Goal: Task Accomplishment & Management: Manage account settings

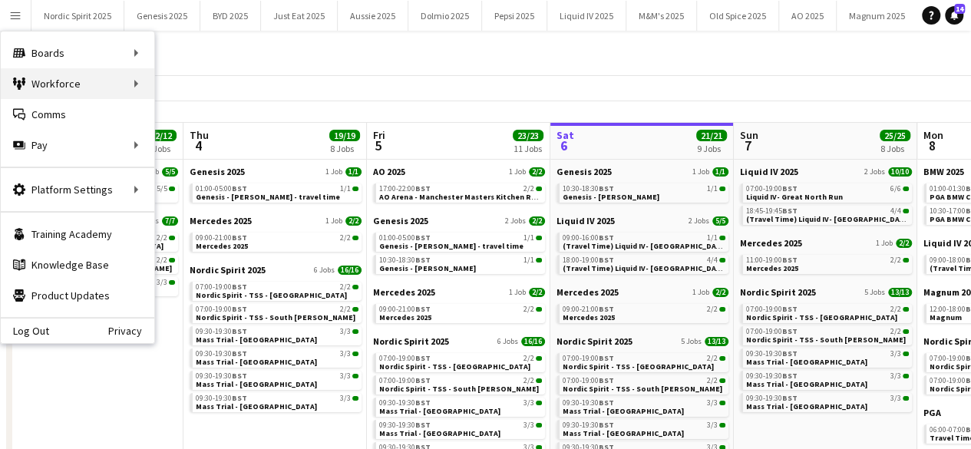
scroll to position [0, 467]
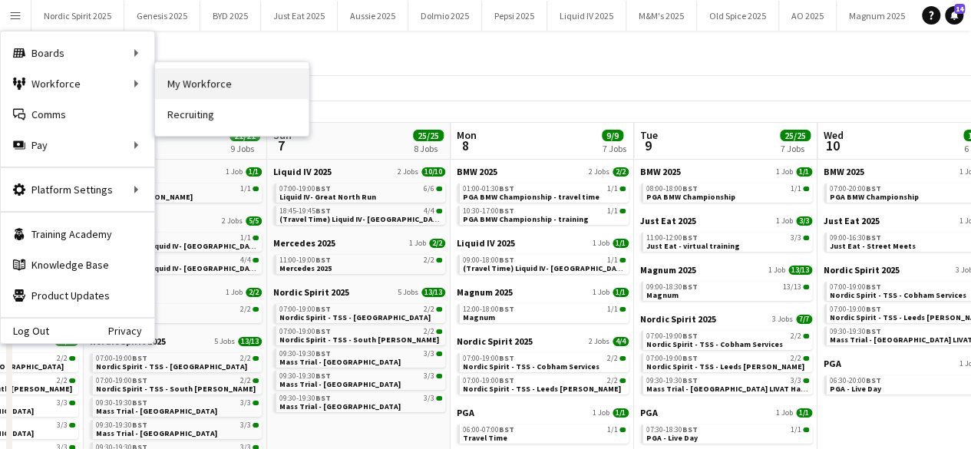
click at [169, 71] on link "My Workforce" at bounding box center [232, 83] width 154 height 31
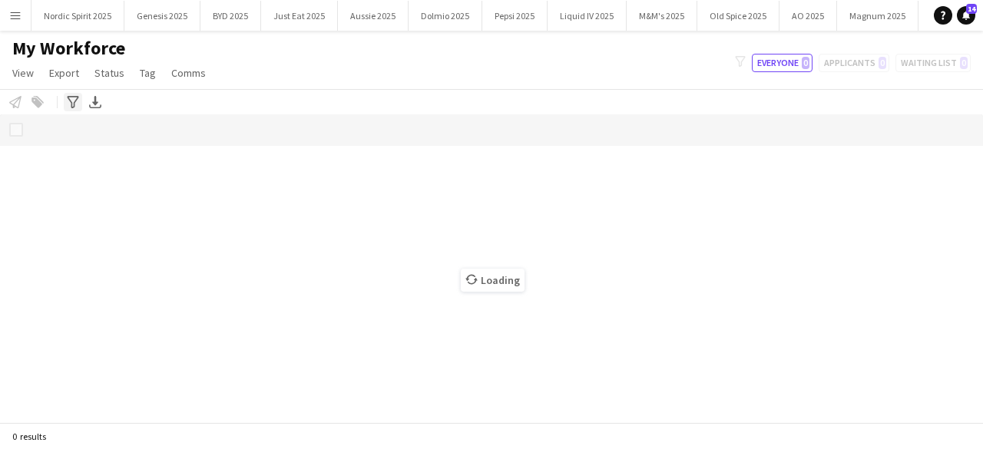
click at [75, 104] on icon "Advanced filters" at bounding box center [73, 102] width 12 height 12
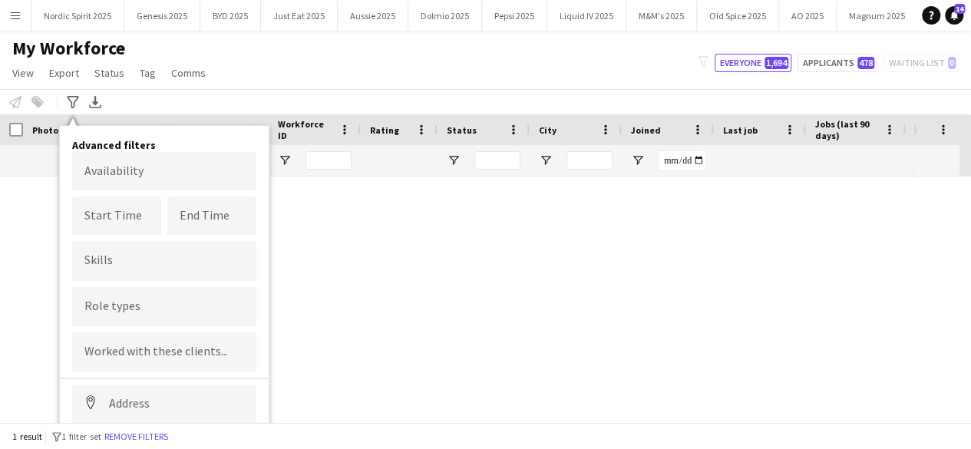
type input "****"
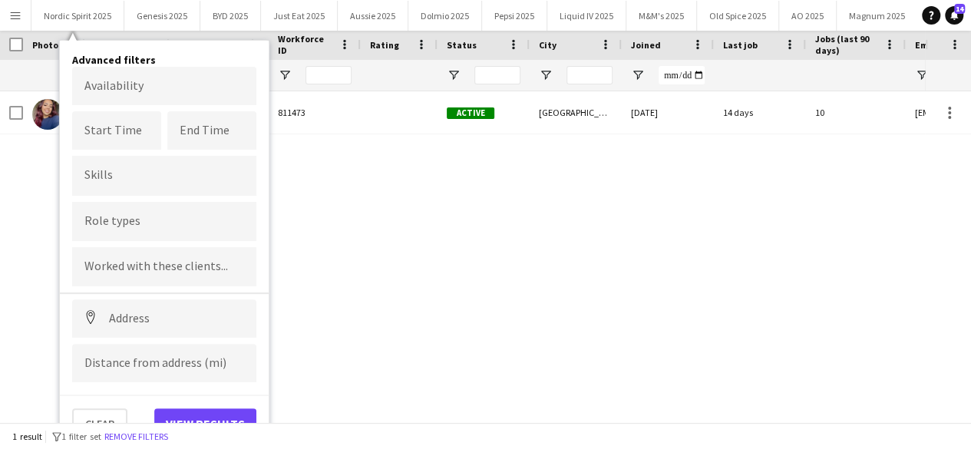
click at [124, 81] on body "Menu Boards Boards Boards All jobs Status Workforce Workforce My Workforce Recr…" at bounding box center [485, 139] width 971 height 449
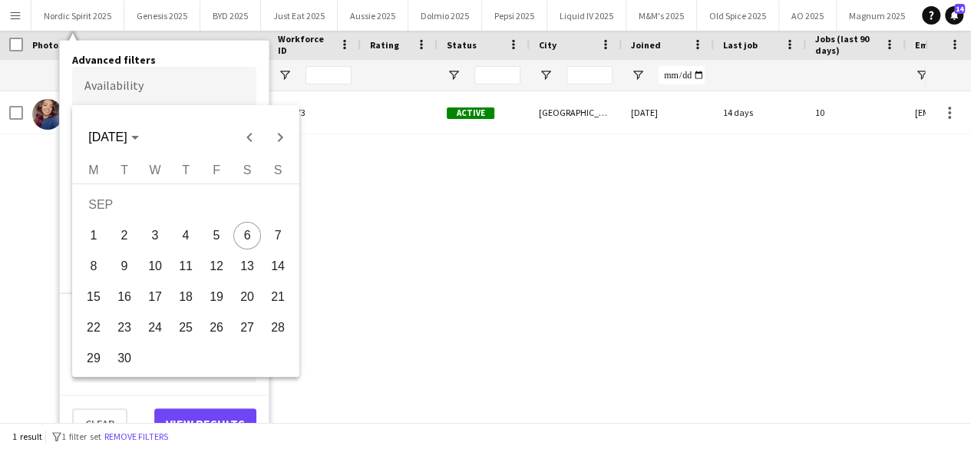
click at [279, 237] on span "7" at bounding box center [278, 236] width 28 height 28
type input "**********"
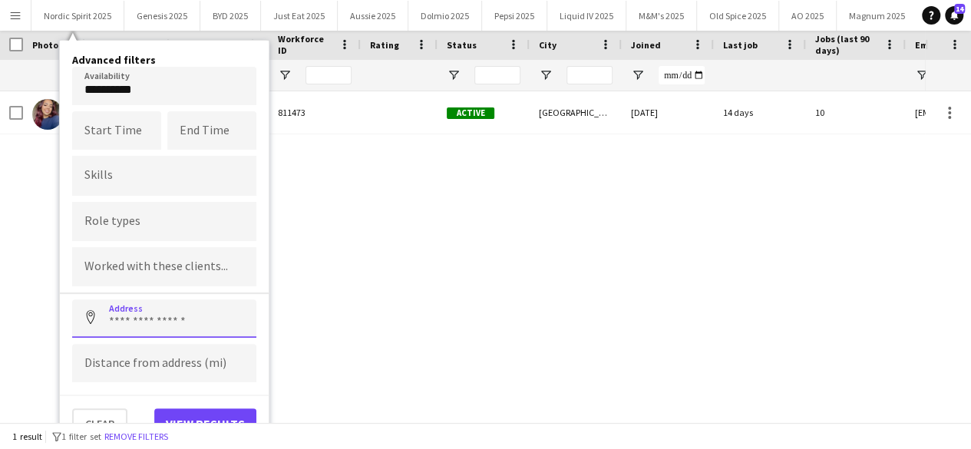
click at [170, 312] on input at bounding box center [164, 318] width 184 height 38
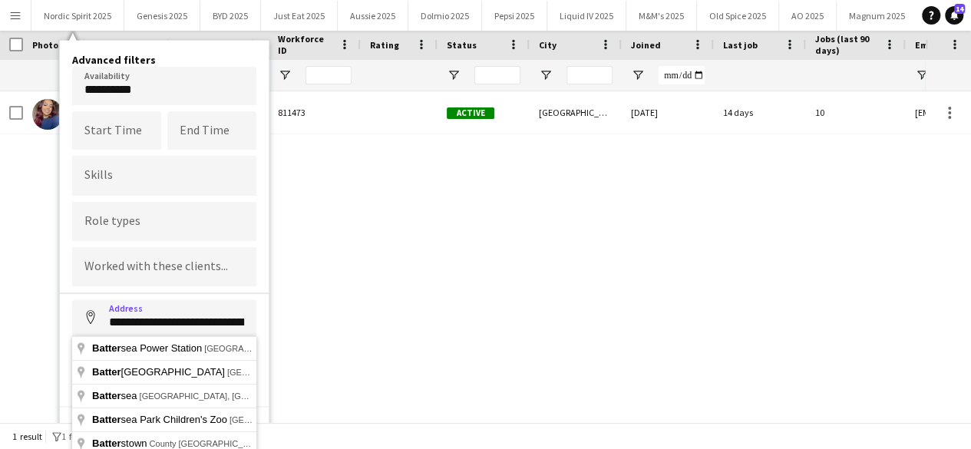
type input "**********"
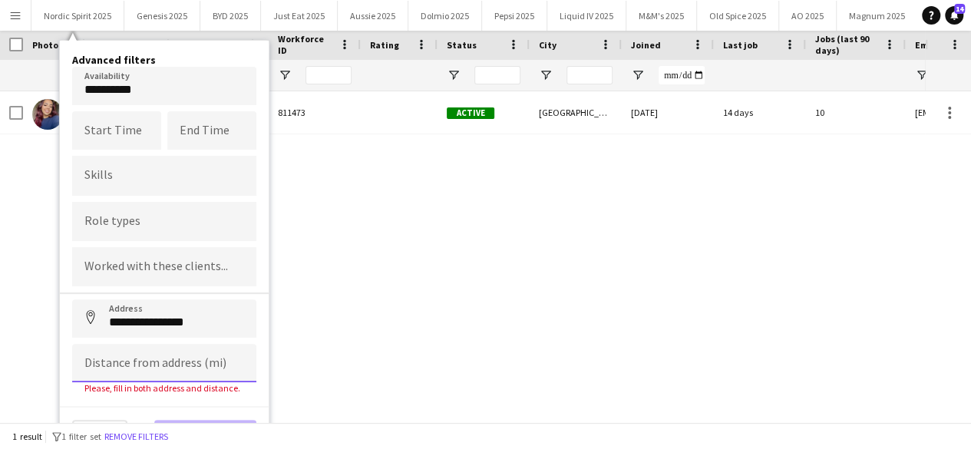
click at [155, 363] on input at bounding box center [164, 363] width 184 height 38
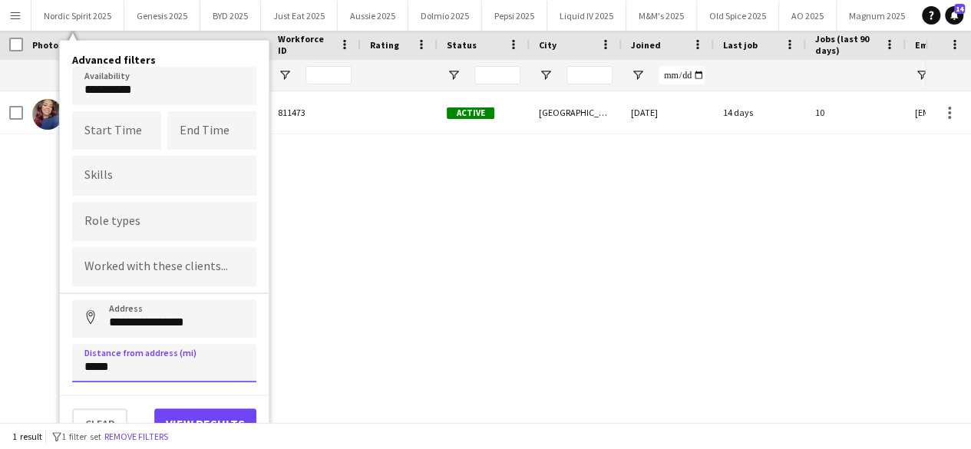
type input "*****"
click at [181, 411] on button "View results" at bounding box center [205, 423] width 102 height 31
type input "**********"
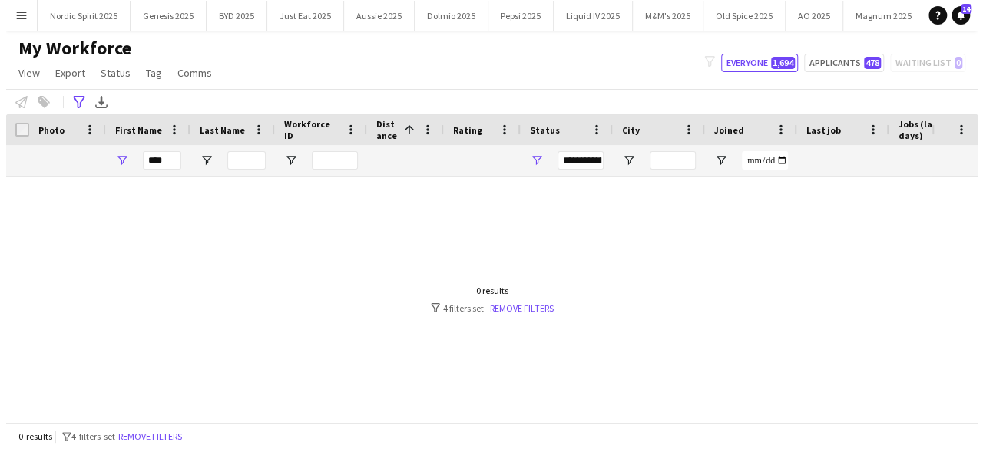
scroll to position [0, 0]
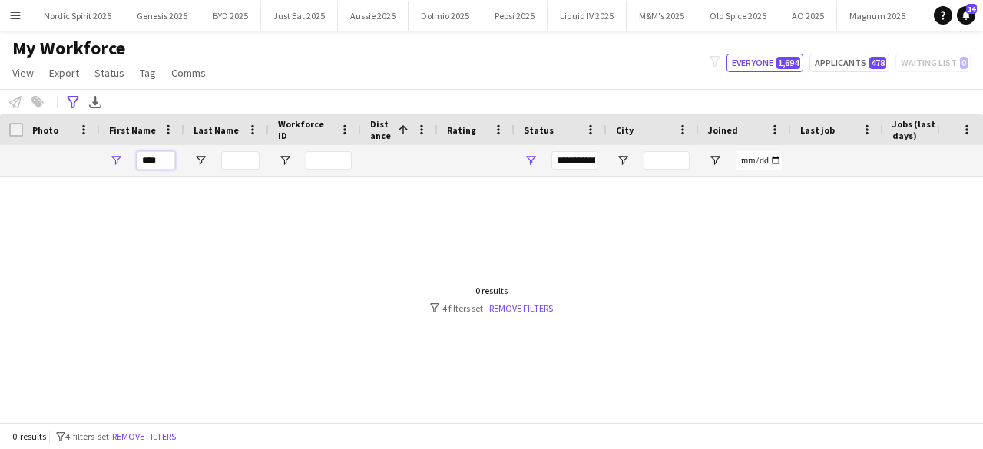
click at [156, 163] on input "****" at bounding box center [156, 160] width 38 height 18
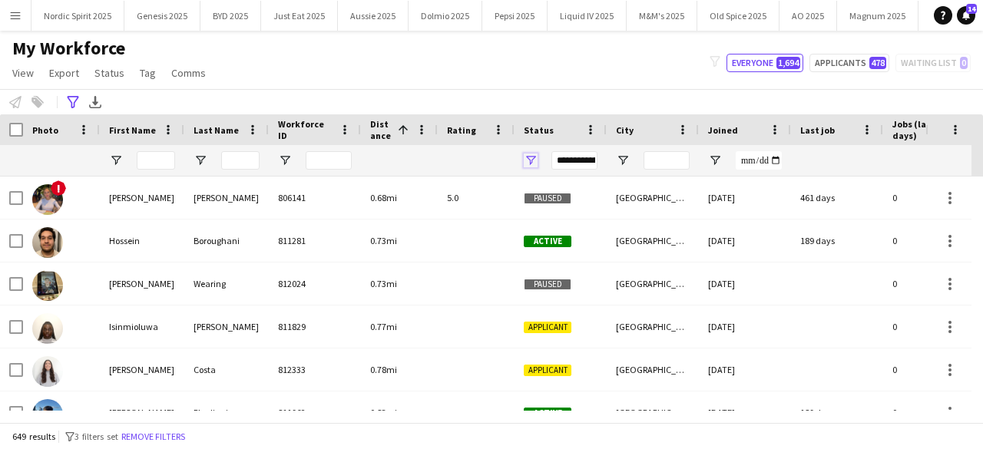
click at [532, 165] on span "Open Filter Menu" at bounding box center [531, 161] width 14 height 14
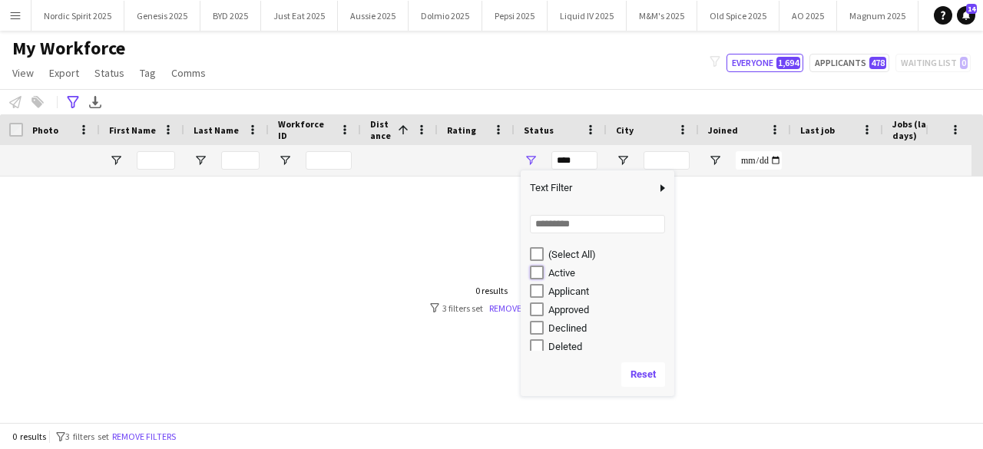
type input "**********"
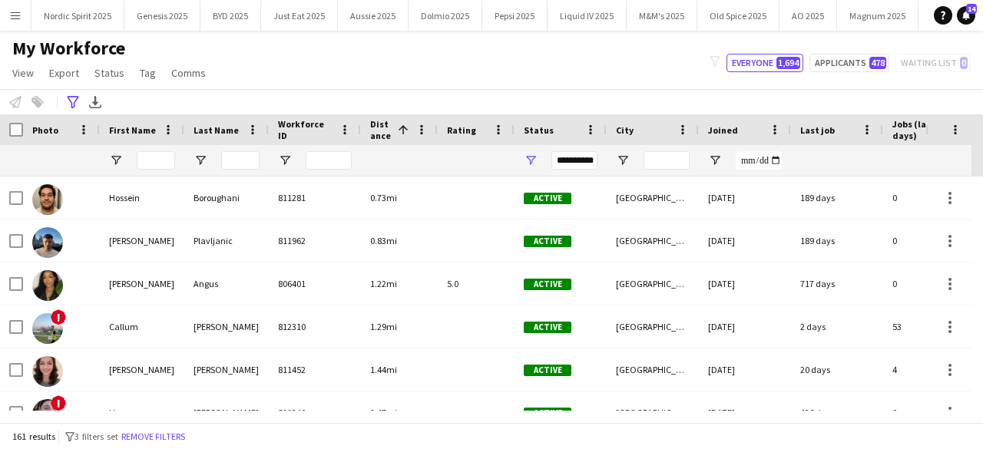
click at [530, 65] on div "My Workforce View Views Default view Compliance Log New view Update view Delete…" at bounding box center [491, 63] width 983 height 52
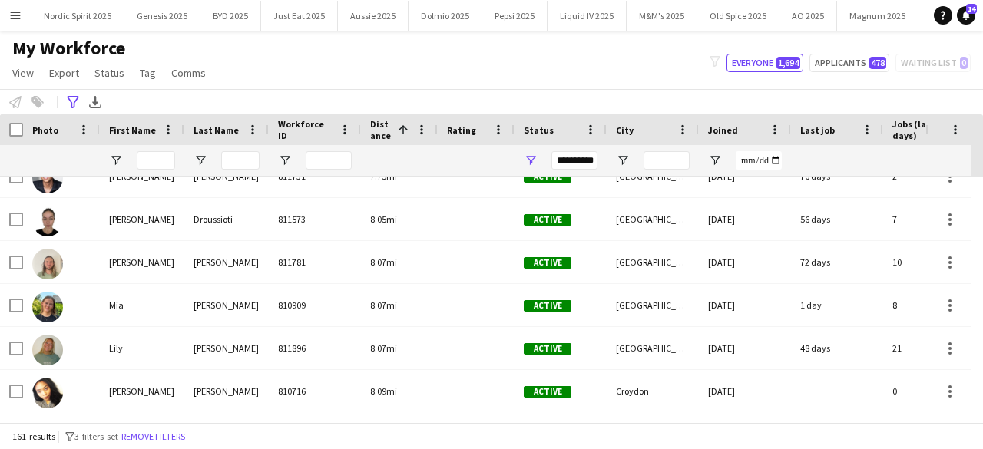
scroll to position [3449, 0]
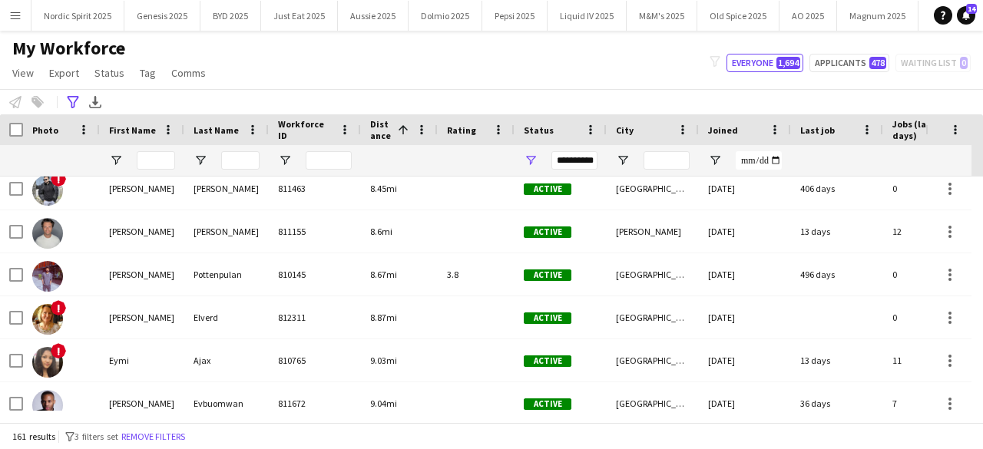
click at [19, 12] on app-icon "Menu" at bounding box center [15, 15] width 12 height 12
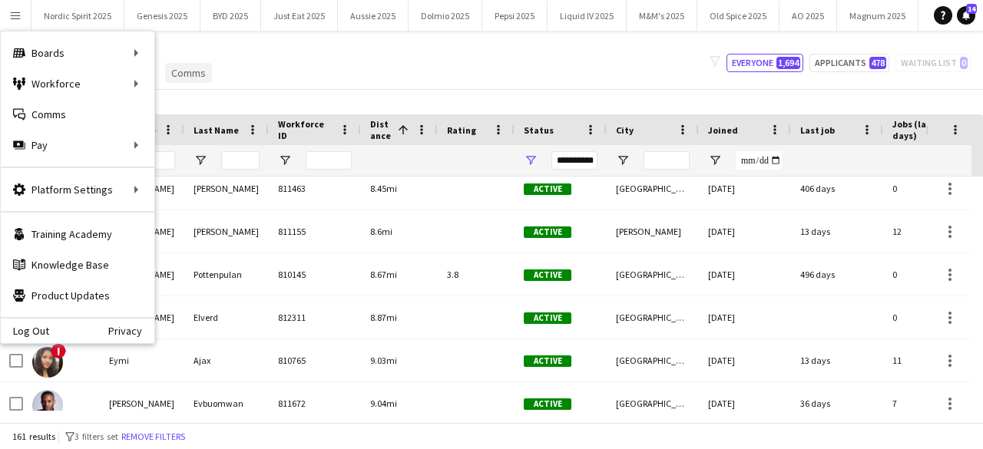
click at [166, 76] on link "Comms" at bounding box center [188, 73] width 47 height 20
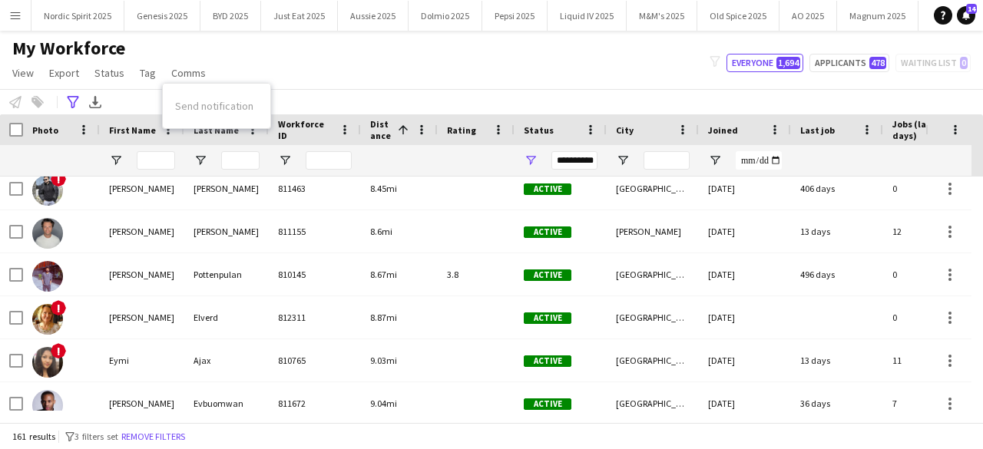
click at [23, 21] on button "Menu" at bounding box center [15, 15] width 31 height 31
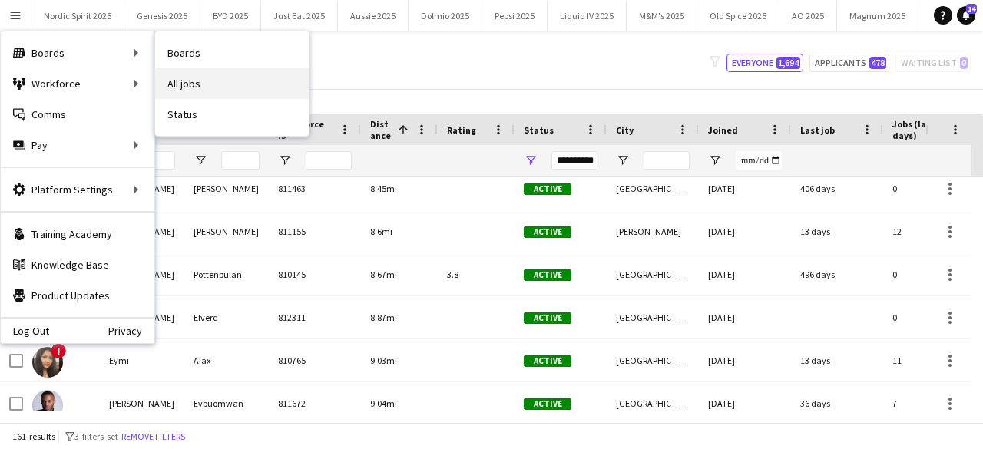
click at [194, 85] on link "All jobs" at bounding box center [232, 83] width 154 height 31
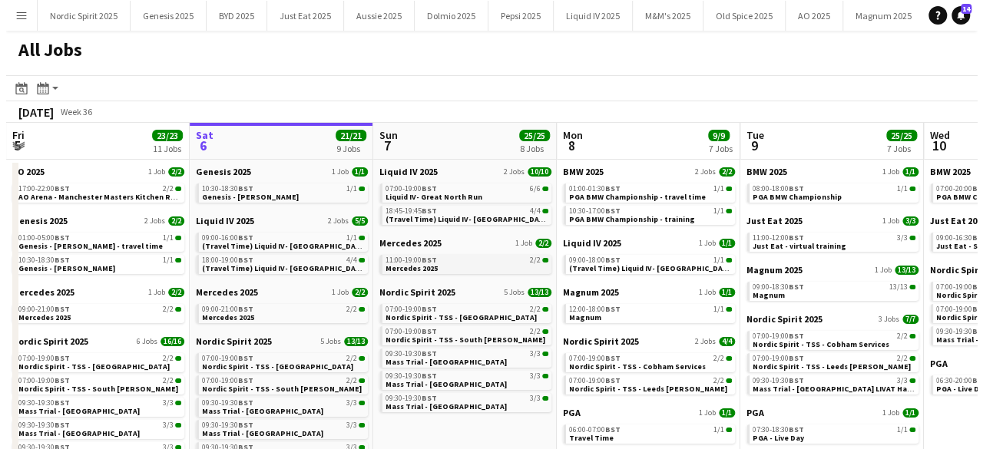
scroll to position [0, 366]
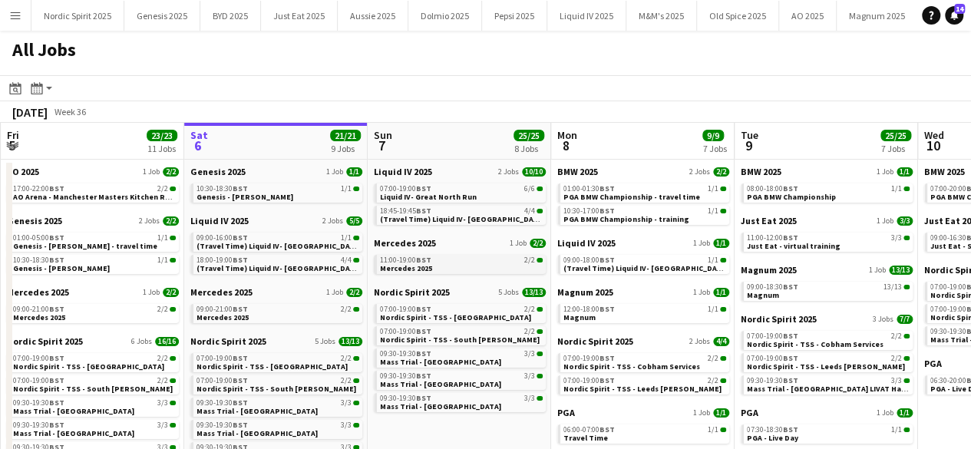
click at [427, 263] on span "Mercedes 2025" at bounding box center [406, 268] width 52 height 10
click at [15, 25] on button "Menu" at bounding box center [15, 15] width 31 height 31
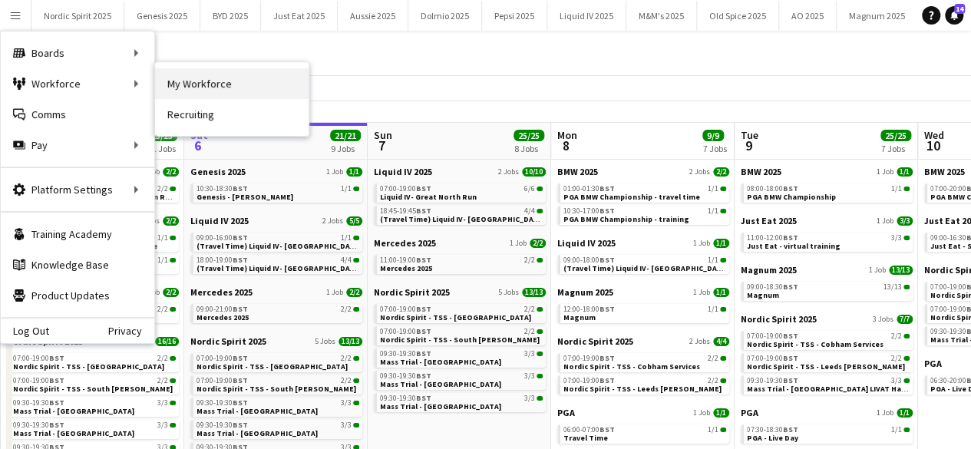
click at [180, 82] on link "My Workforce" at bounding box center [232, 83] width 154 height 31
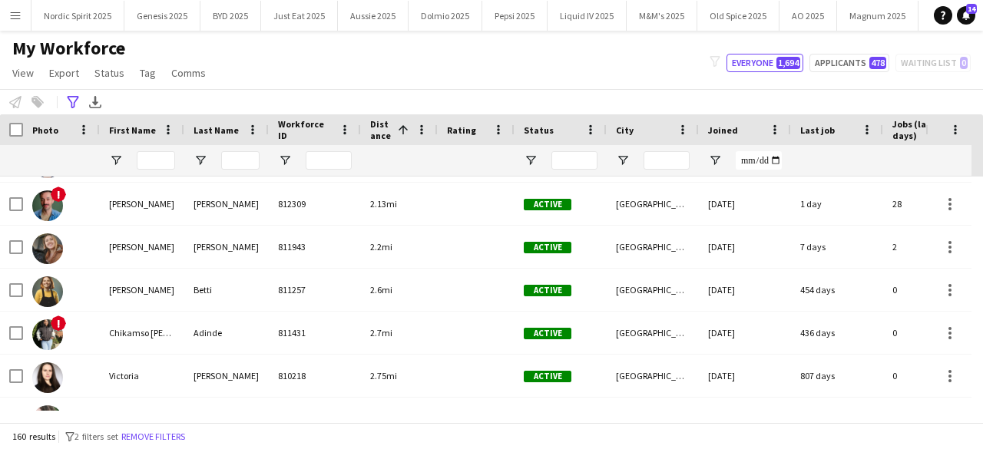
scroll to position [583, 0]
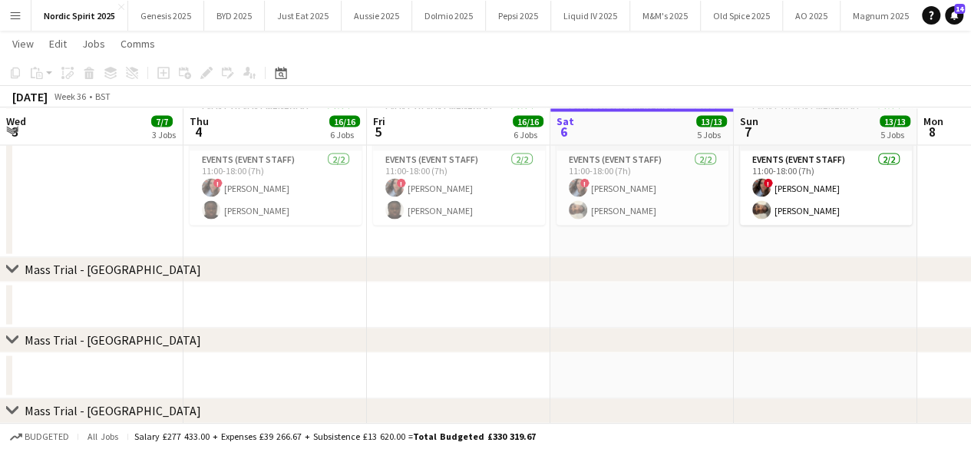
scroll to position [0, 528]
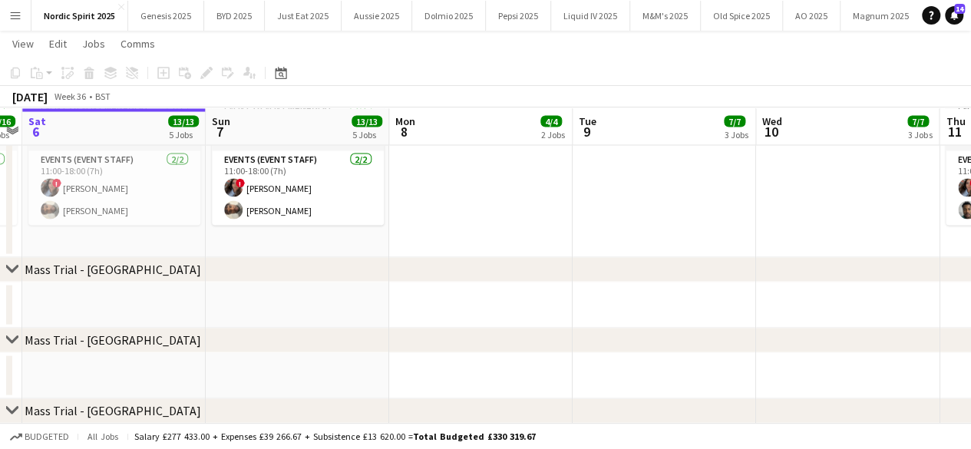
click at [18, 15] on app-icon "Menu" at bounding box center [15, 15] width 12 height 12
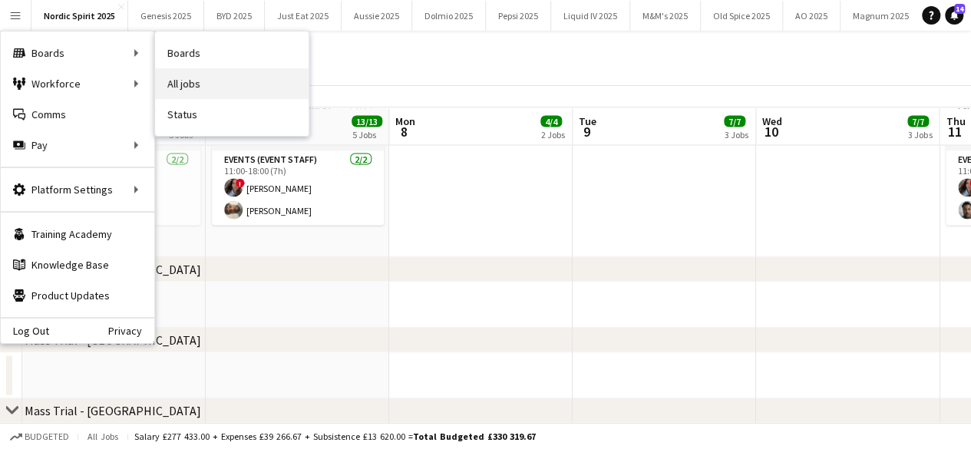
click at [172, 84] on link "All jobs" at bounding box center [232, 83] width 154 height 31
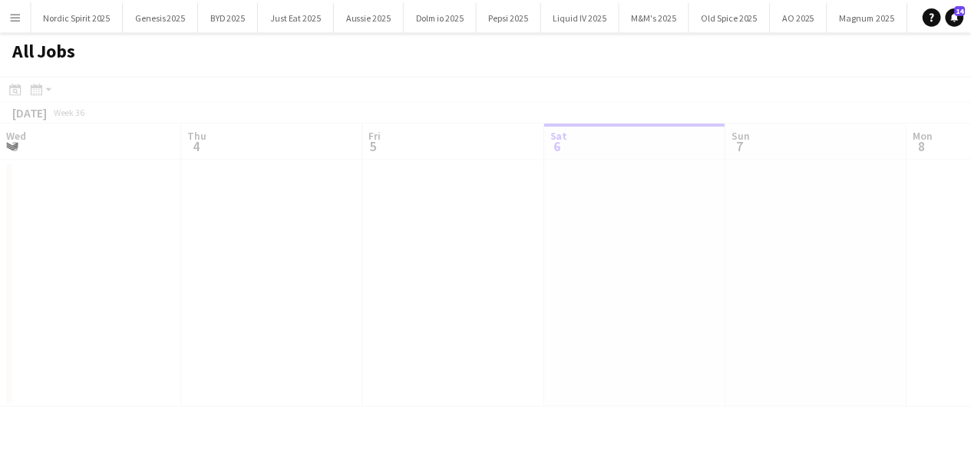
scroll to position [0, 367]
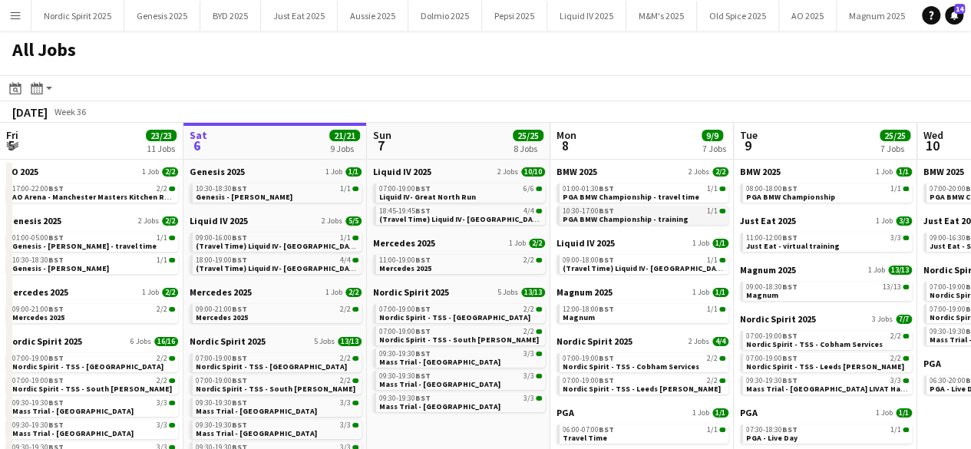
click at [654, 211] on div "10:30-17:00 BST 1/1" at bounding box center [644, 211] width 163 height 8
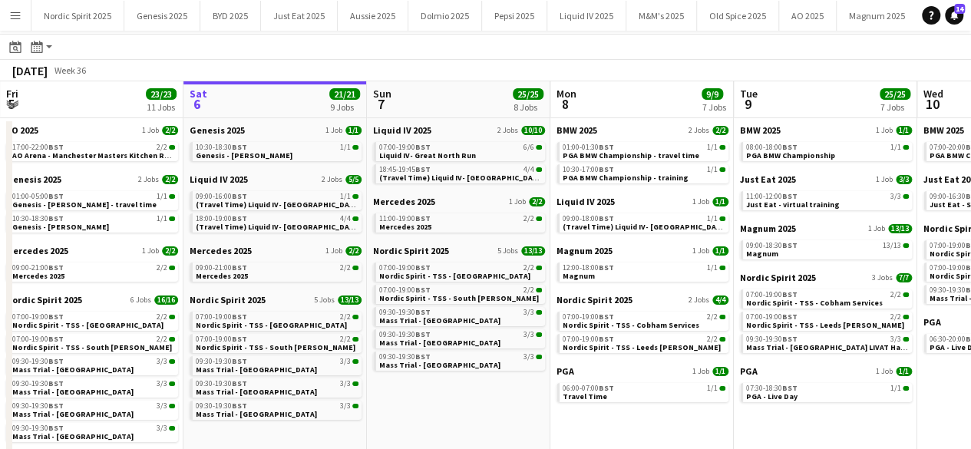
scroll to position [39, 0]
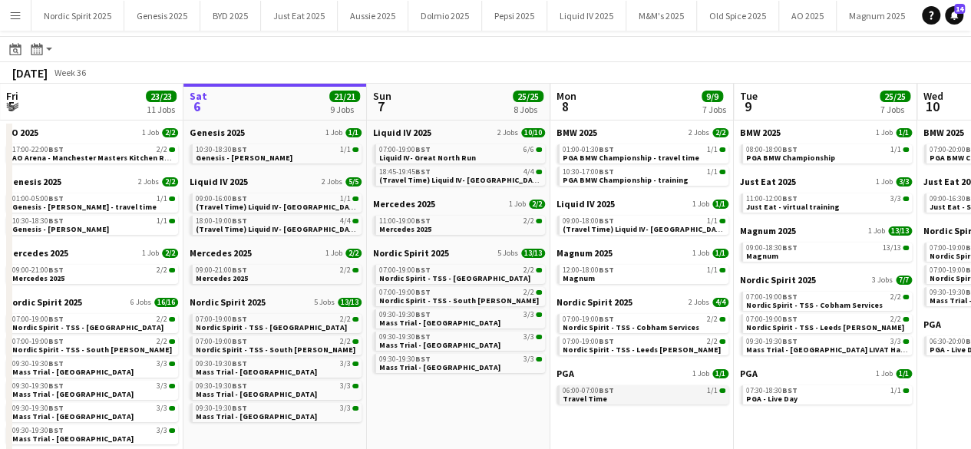
click at [646, 390] on div "06:00-07:00 BST 1/1" at bounding box center [644, 391] width 163 height 8
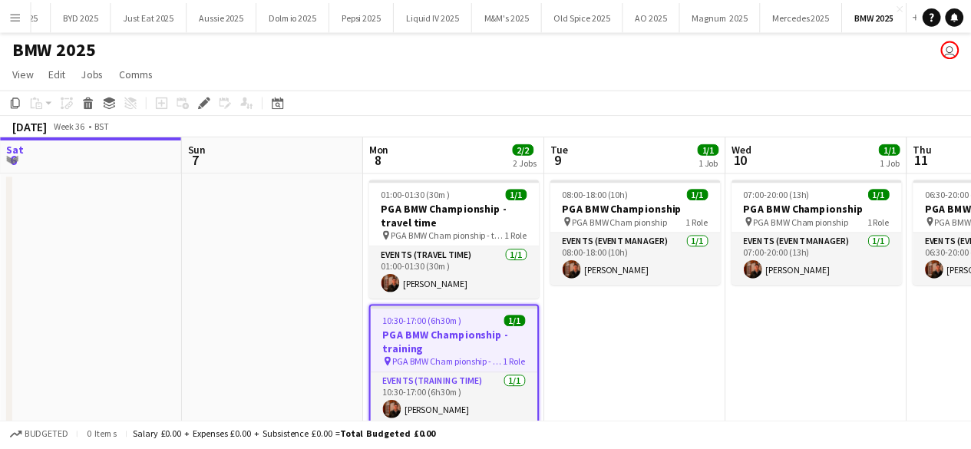
scroll to position [0, 528]
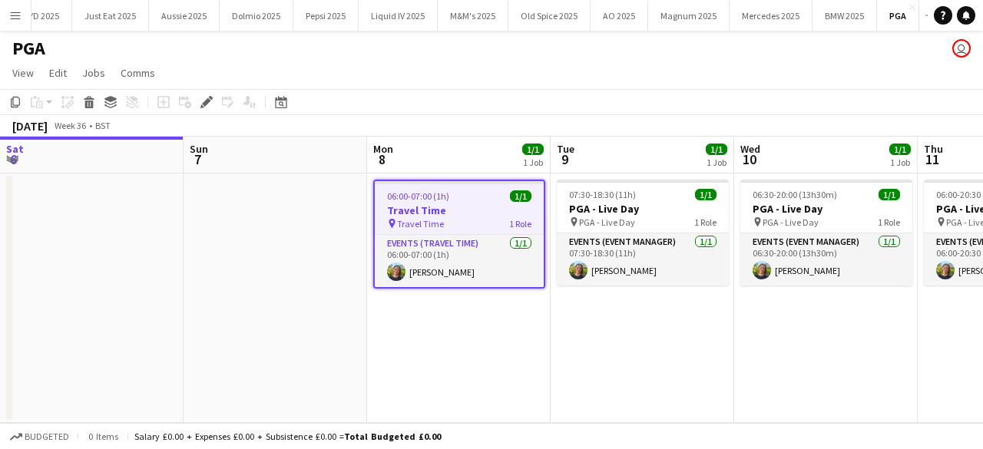
scroll to position [0, 528]
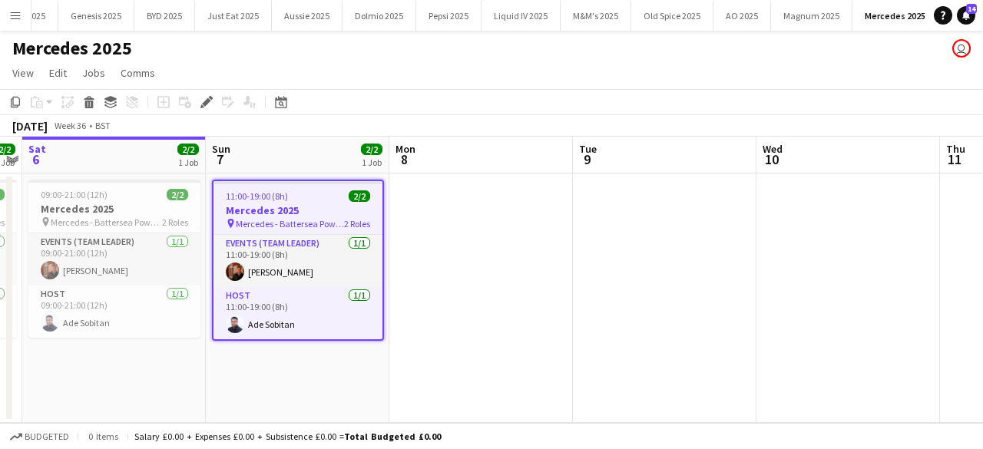
click at [292, 190] on div "11:00-19:00 (8h) 2/2" at bounding box center [297, 196] width 169 height 12
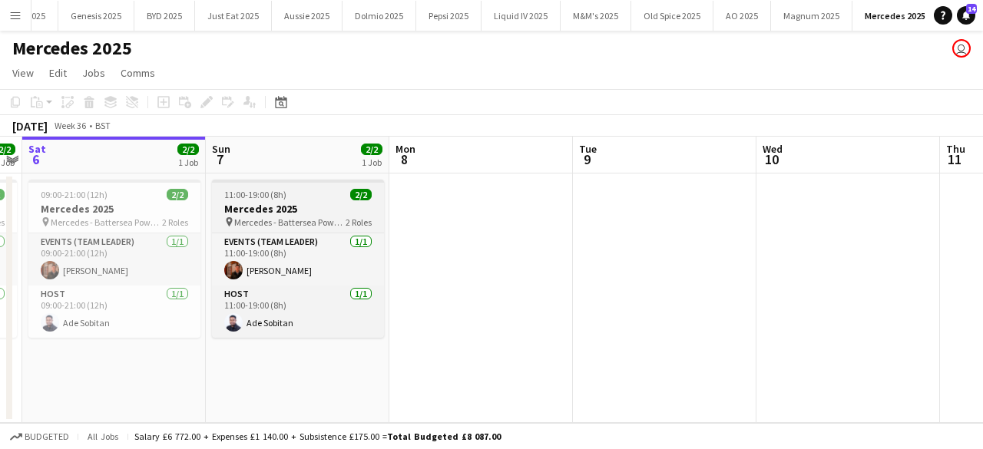
click at [292, 190] on div "11:00-19:00 (8h) 2/2" at bounding box center [298, 195] width 172 height 12
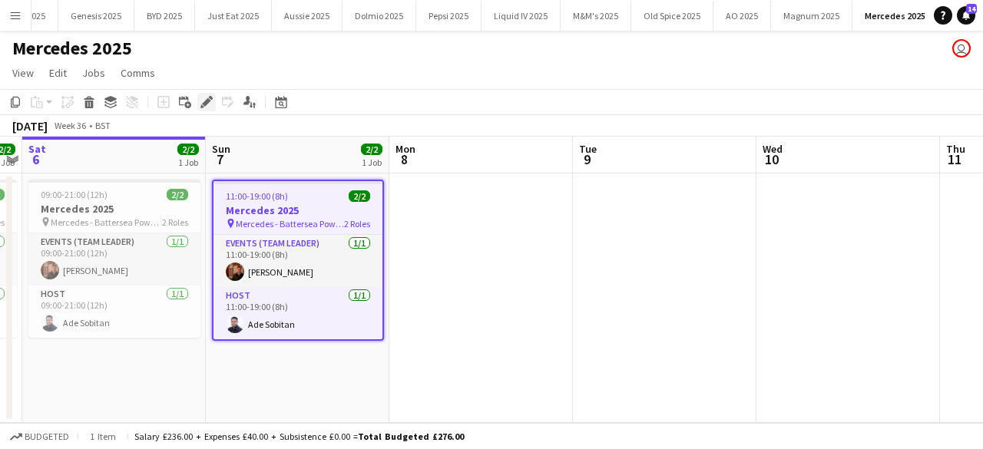
click at [208, 105] on icon "Edit" at bounding box center [206, 102] width 12 height 12
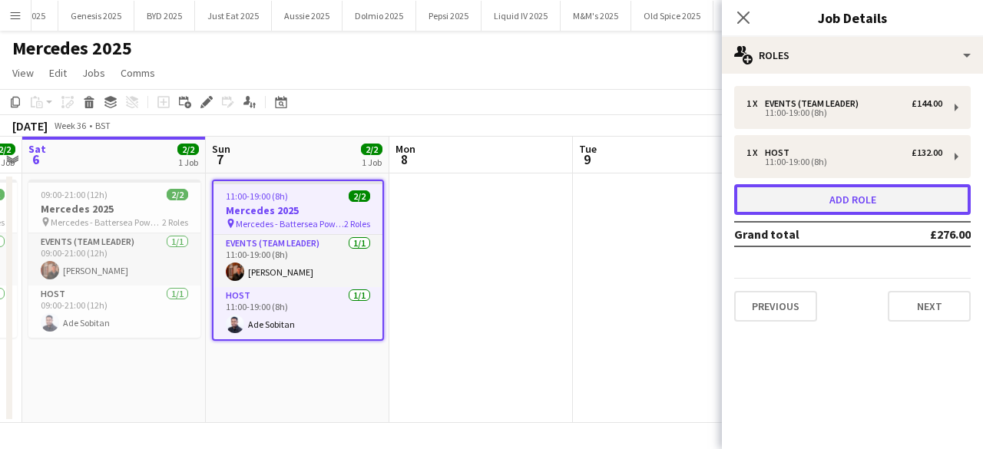
click at [842, 202] on button "Add role" at bounding box center [852, 199] width 236 height 31
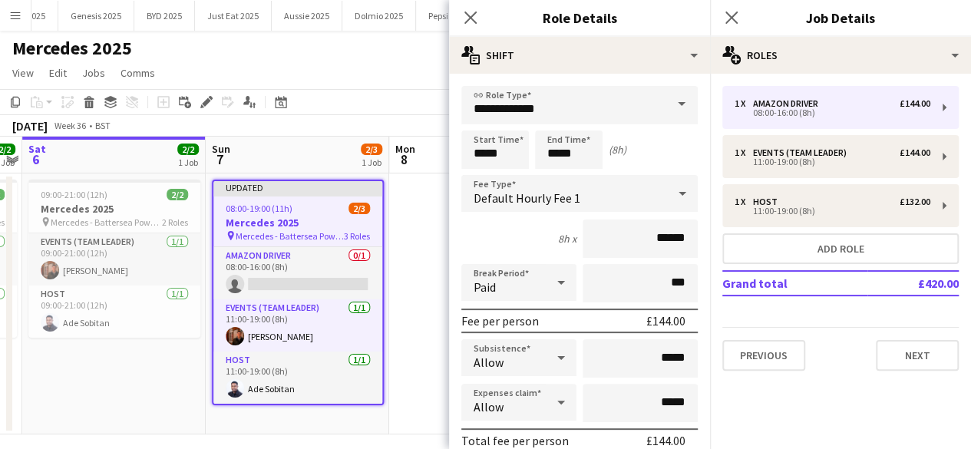
click at [674, 107] on span at bounding box center [682, 104] width 32 height 37
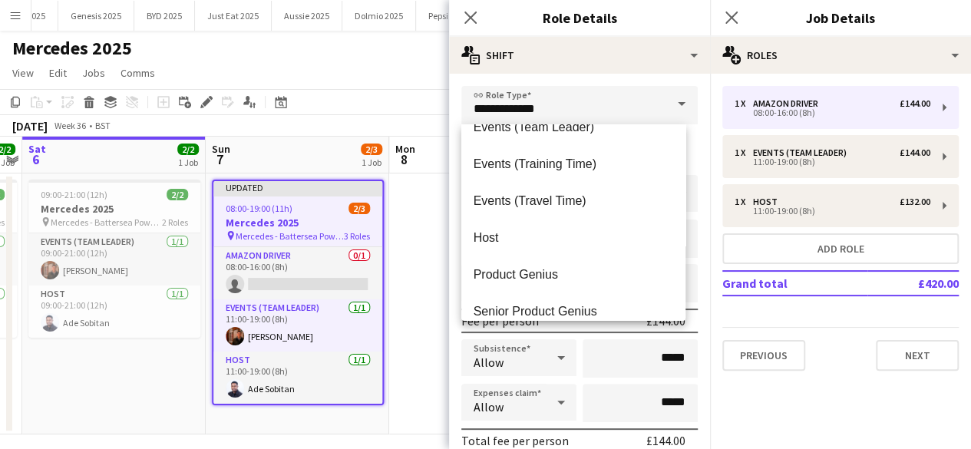
scroll to position [479, 0]
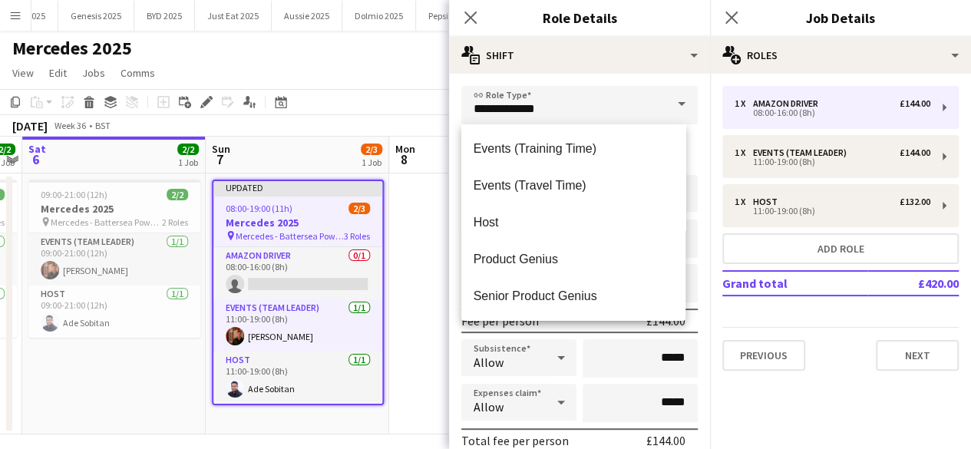
click at [625, 233] on mat-option "Host" at bounding box center [573, 222] width 225 height 37
type input "****"
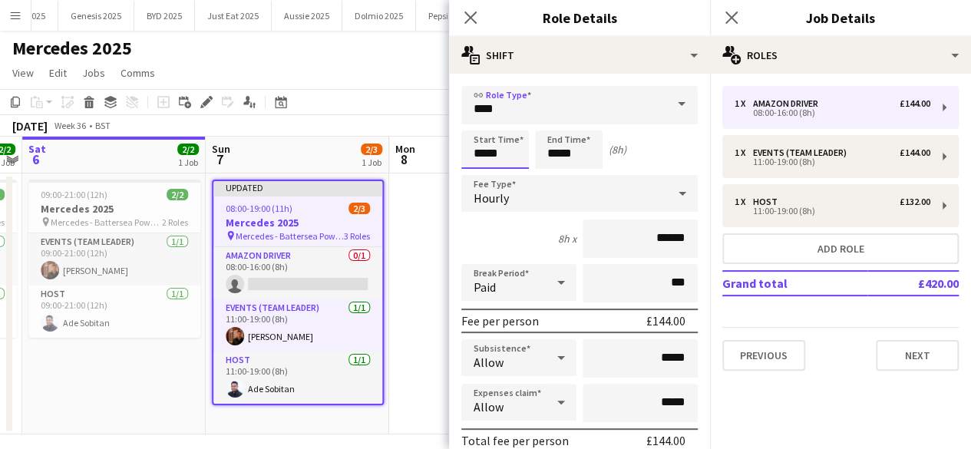
click at [517, 153] on input "*****" at bounding box center [495, 150] width 68 height 38
click at [479, 122] on div at bounding box center [479, 122] width 31 height 15
type input "*****"
click at [479, 122] on div at bounding box center [479, 122] width 31 height 15
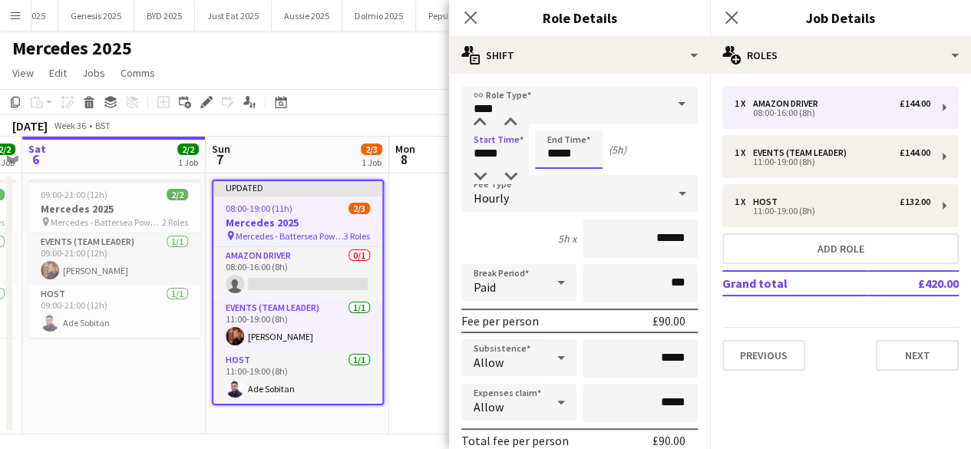
click at [595, 162] on input "*****" at bounding box center [569, 150] width 68 height 38
click at [554, 125] on div at bounding box center [553, 122] width 31 height 15
type input "*****"
click at [554, 125] on div at bounding box center [553, 122] width 31 height 15
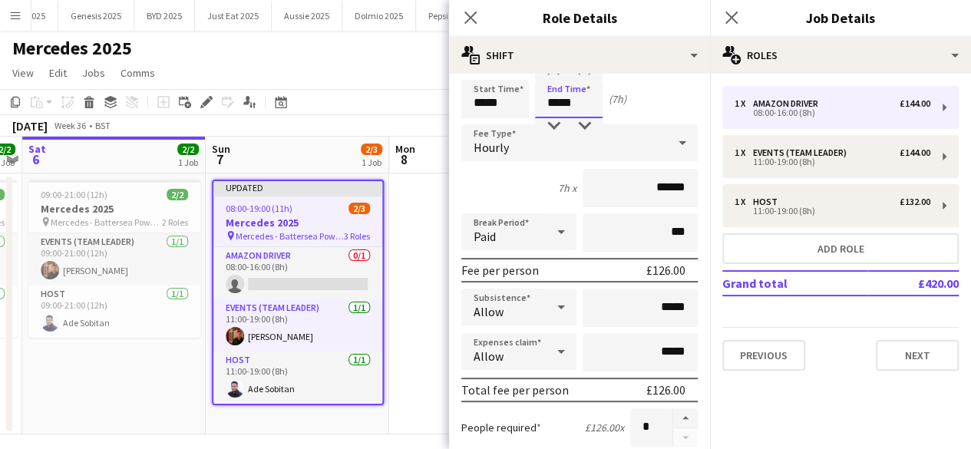
scroll to position [58, 0]
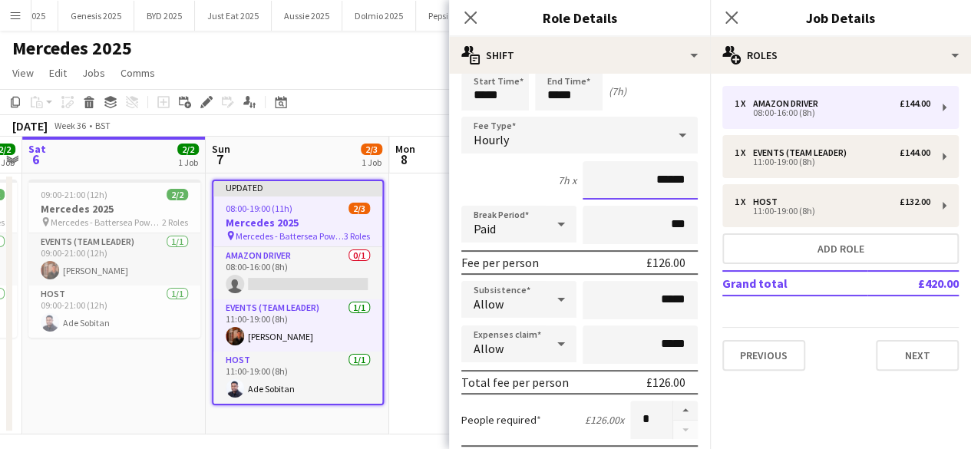
click at [656, 177] on input "******" at bounding box center [640, 180] width 115 height 38
type input "******"
click at [656, 341] on input "*****" at bounding box center [640, 345] width 115 height 38
type input "**"
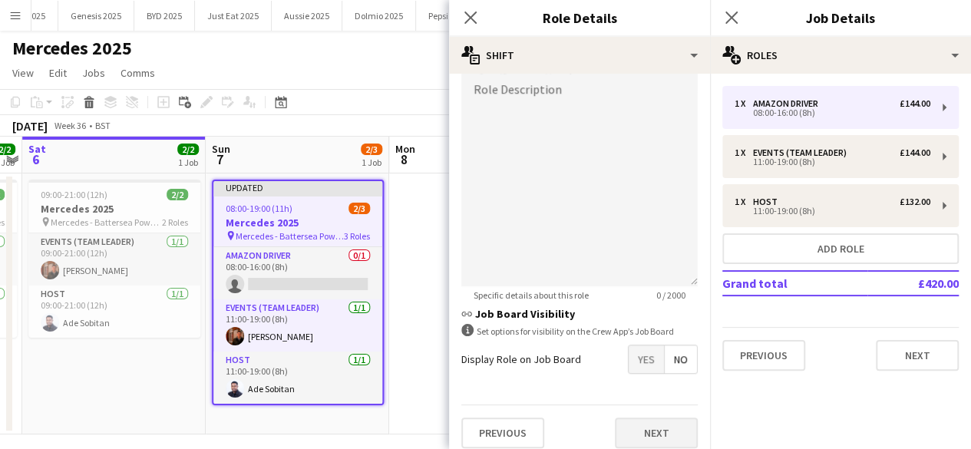
scroll to position [511, 0]
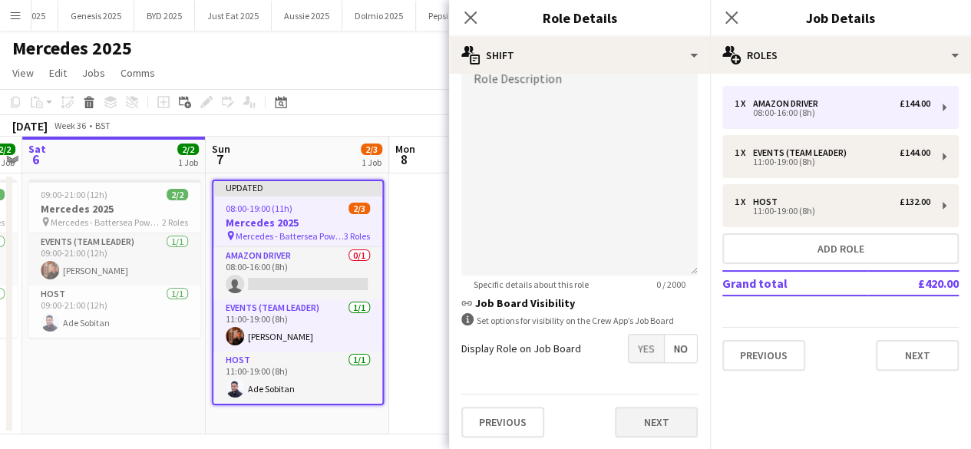
type input "******"
click at [658, 420] on button "Next" at bounding box center [656, 422] width 83 height 31
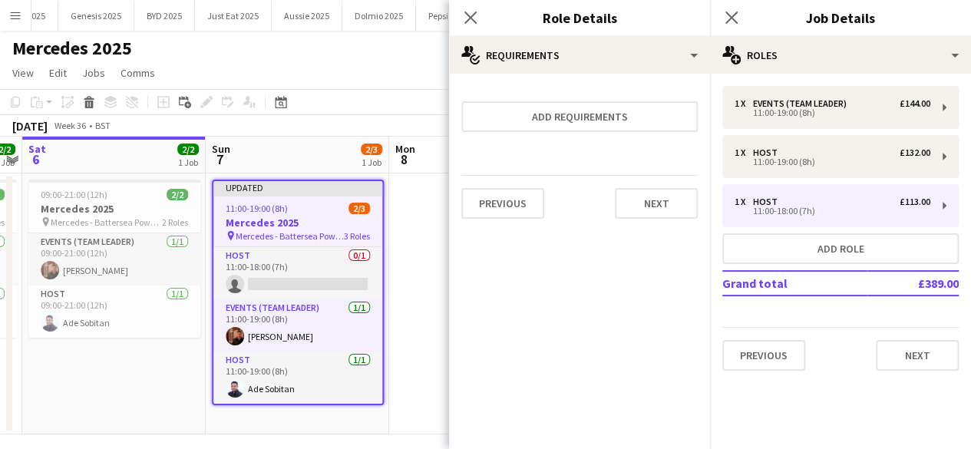
scroll to position [0, 0]
click at [660, 202] on button "Next" at bounding box center [656, 203] width 83 height 31
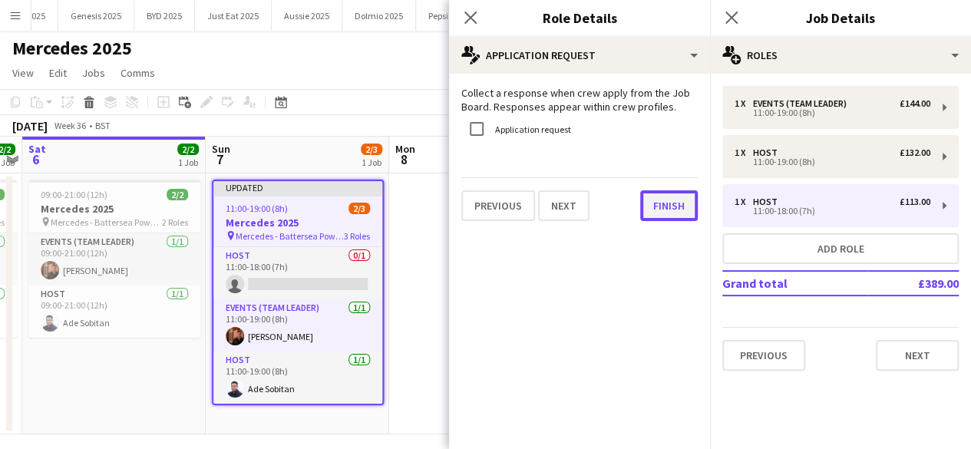
click at [660, 202] on button "Finish" at bounding box center [669, 205] width 58 height 31
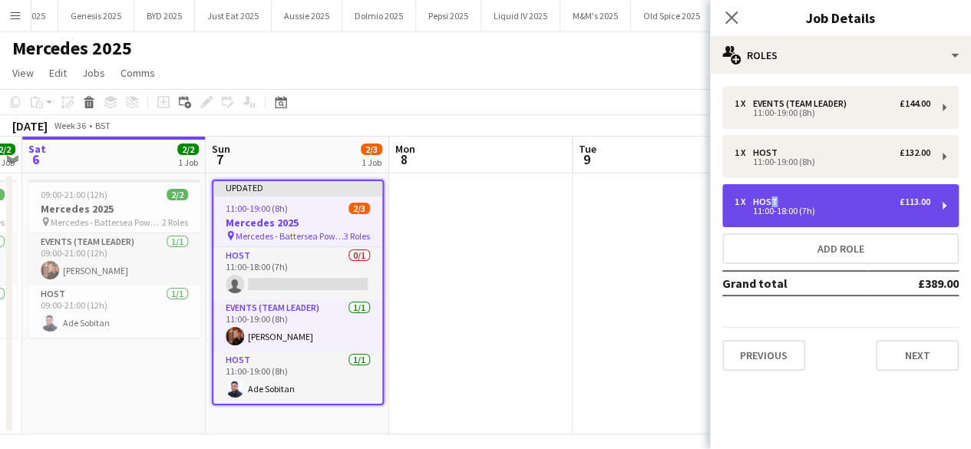
click at [769, 201] on div "Host" at bounding box center [768, 202] width 31 height 11
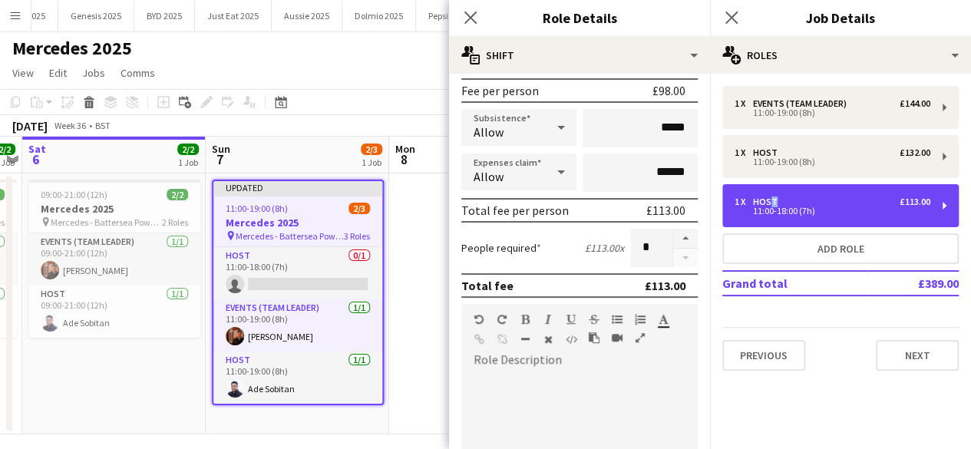
scroll to position [234, 0]
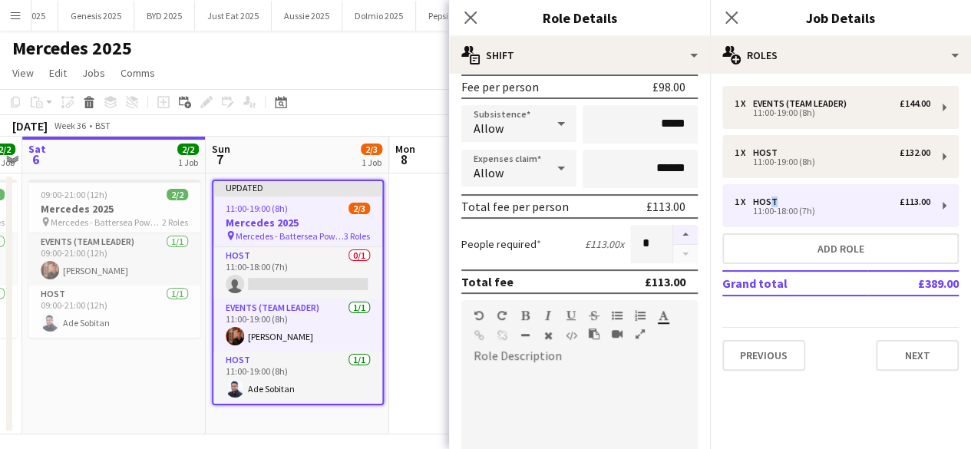
click at [673, 230] on button "button" at bounding box center [685, 235] width 25 height 20
type input "*"
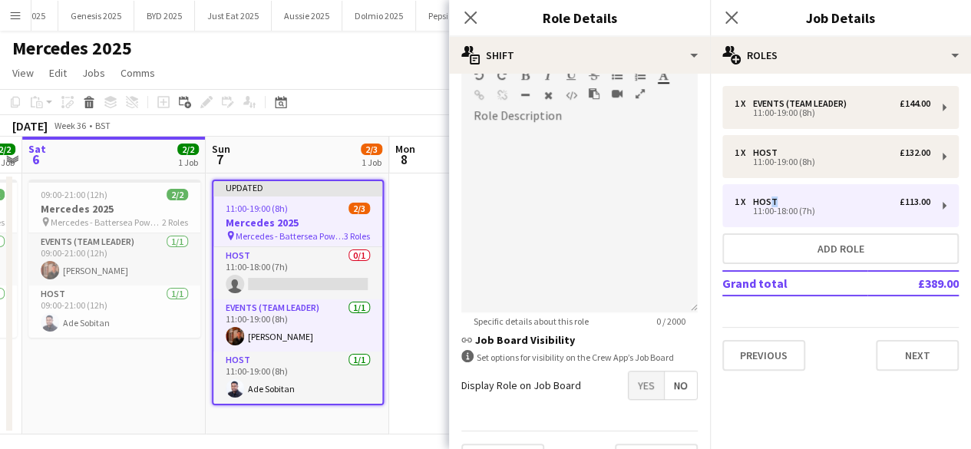
scroll to position [511, 0]
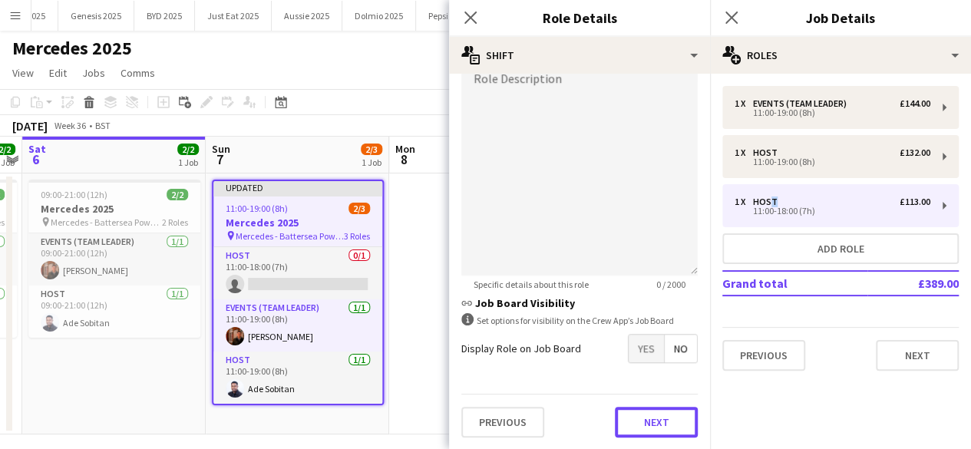
drag, startPoint x: 657, startPoint y: 418, endPoint x: 656, endPoint y: 363, distance: 55.3
click at [657, 420] on button "Next" at bounding box center [656, 422] width 83 height 31
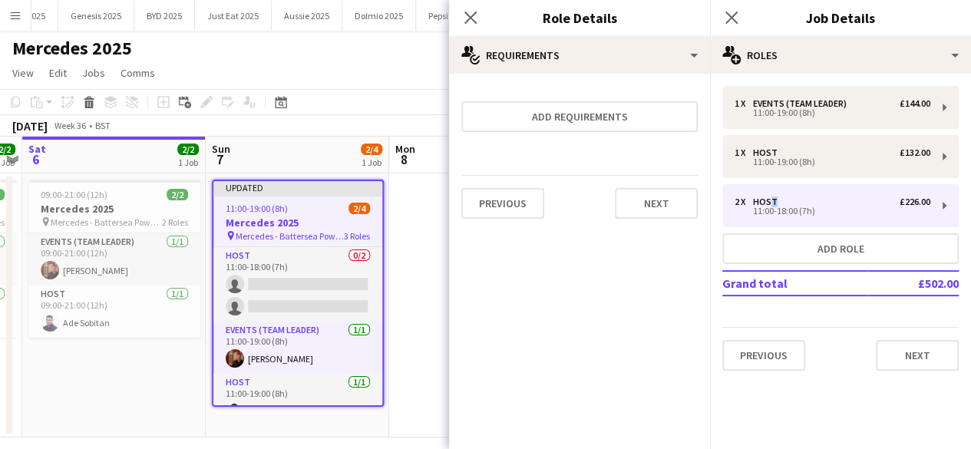
scroll to position [0, 0]
click at [656, 195] on button "Next" at bounding box center [656, 203] width 83 height 31
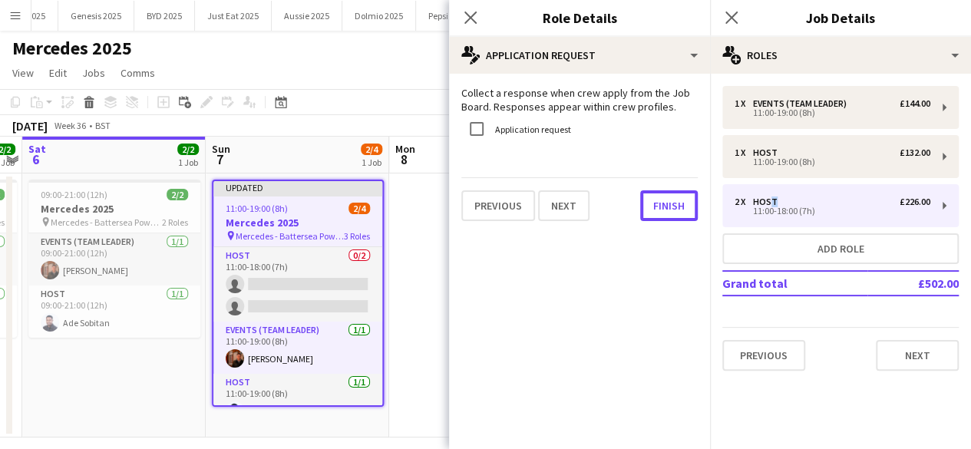
click at [656, 195] on button "Finish" at bounding box center [669, 205] width 58 height 31
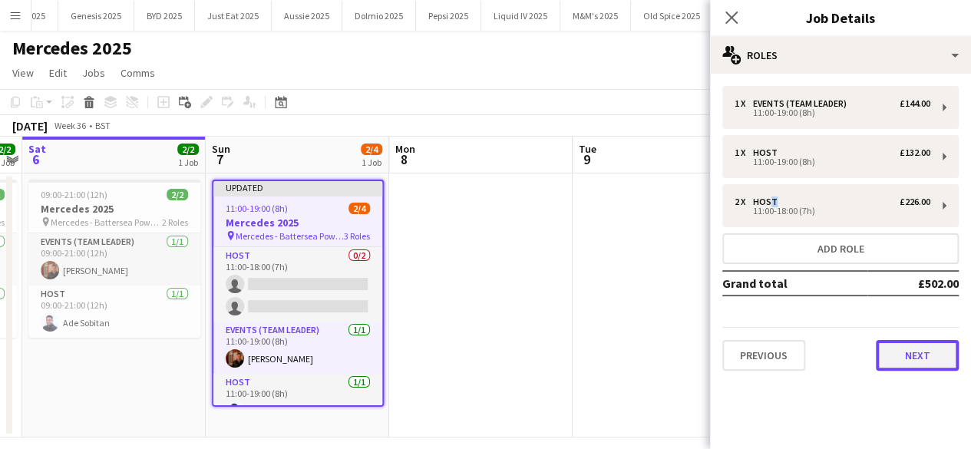
click at [914, 346] on button "Next" at bounding box center [917, 355] width 83 height 31
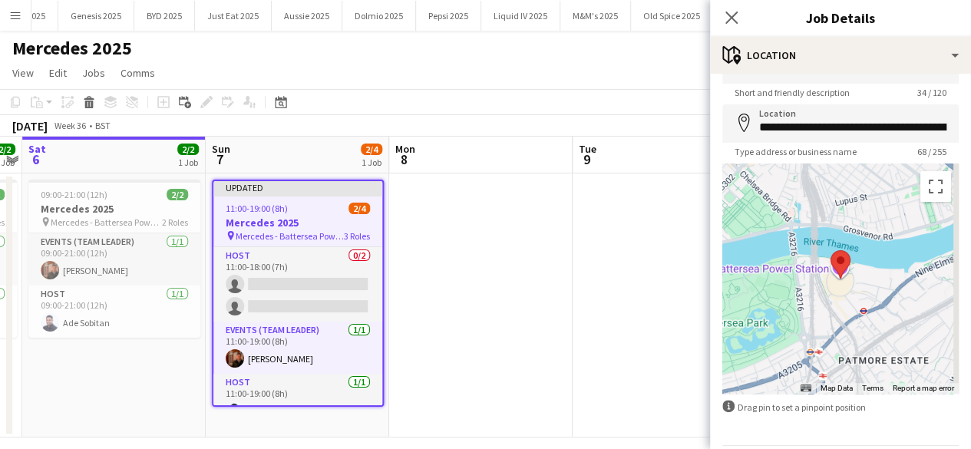
scroll to position [93, 0]
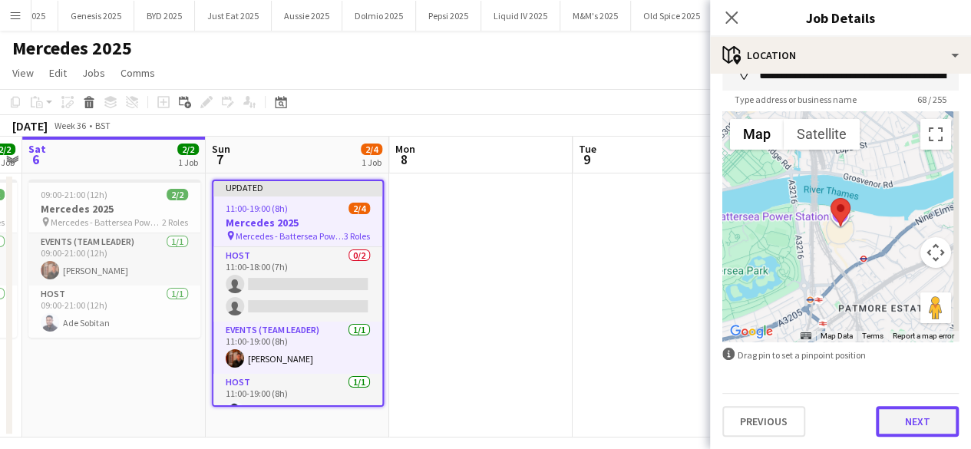
click at [920, 416] on button "Next" at bounding box center [917, 421] width 83 height 31
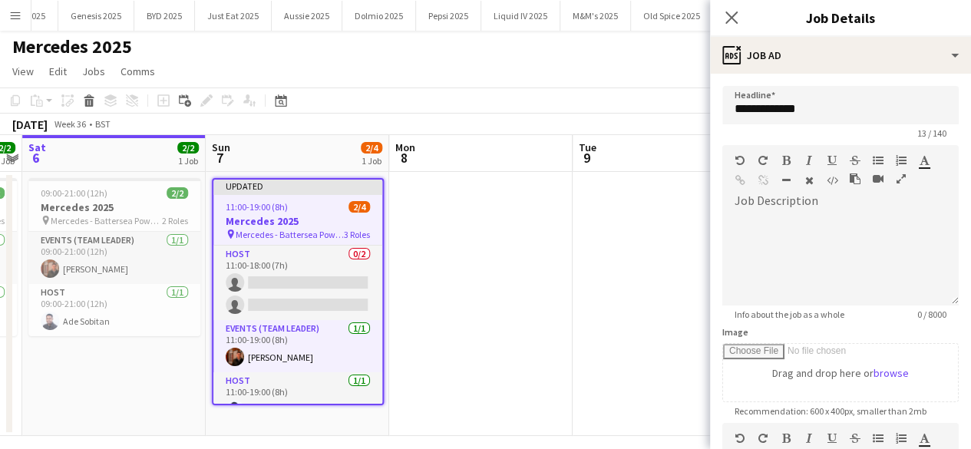
scroll to position [14, 0]
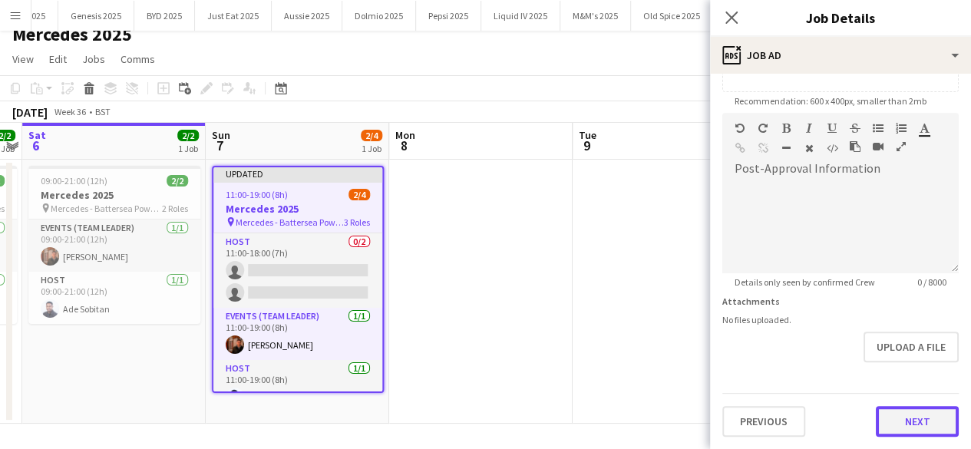
click at [905, 368] on form "**********" at bounding box center [840, 106] width 261 height 661
click at [900, 418] on button "Next" at bounding box center [917, 422] width 83 height 31
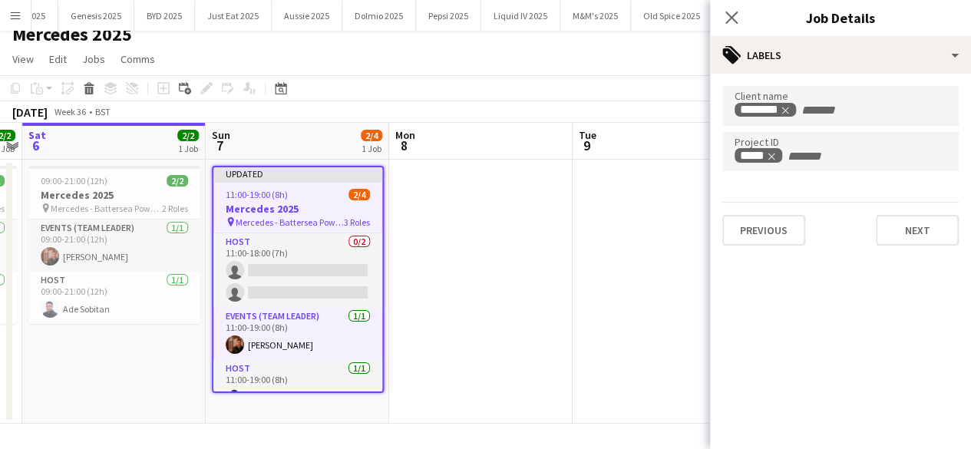
scroll to position [0, 0]
click at [940, 236] on button "Next" at bounding box center [917, 230] width 83 height 31
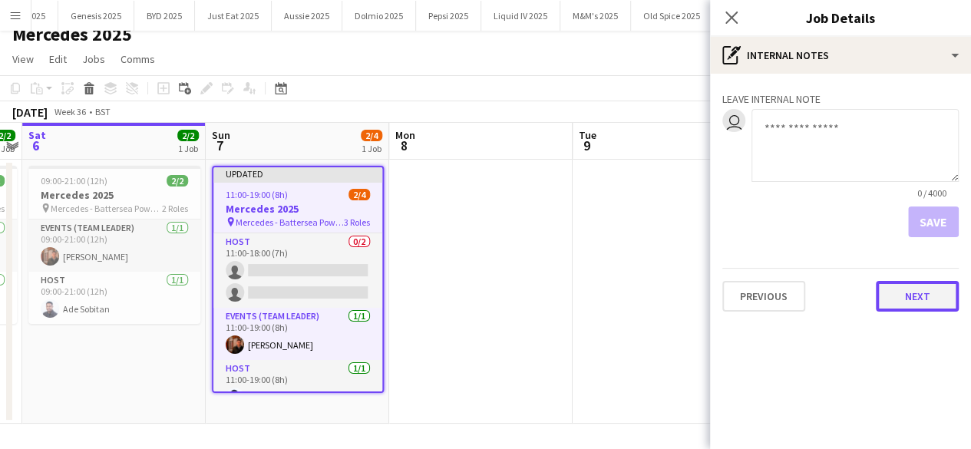
click at [928, 295] on button "Next" at bounding box center [917, 296] width 83 height 31
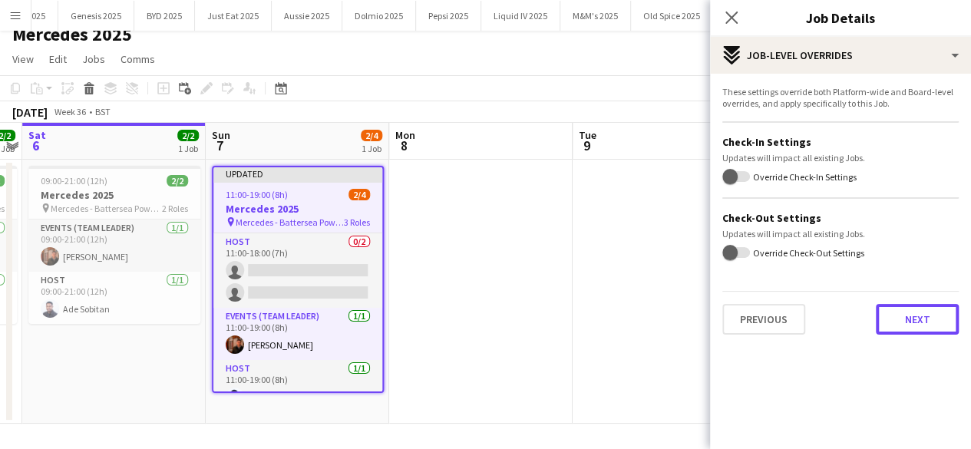
click at [929, 324] on button "Next" at bounding box center [917, 319] width 83 height 31
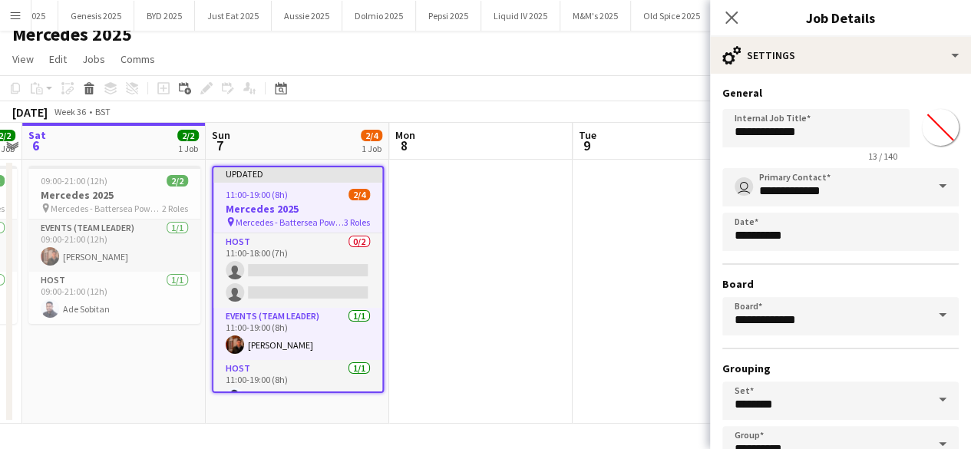
scroll to position [101, 0]
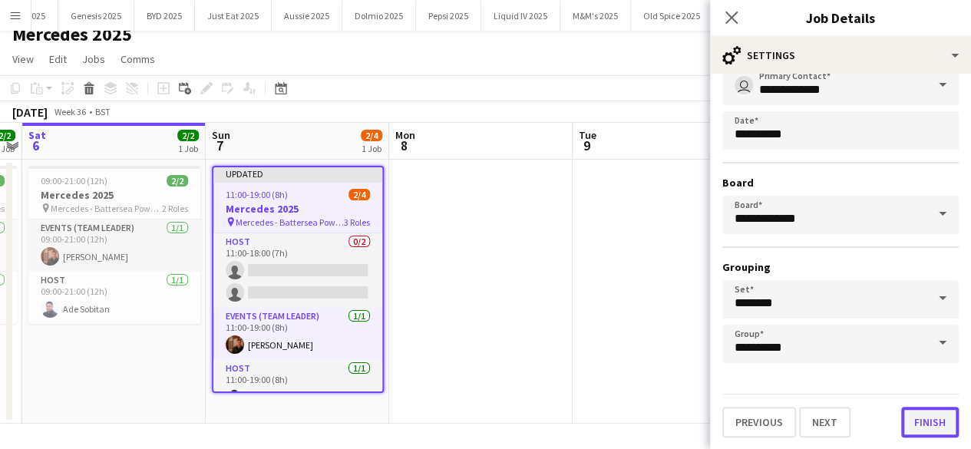
click at [909, 418] on button "Finish" at bounding box center [930, 422] width 58 height 31
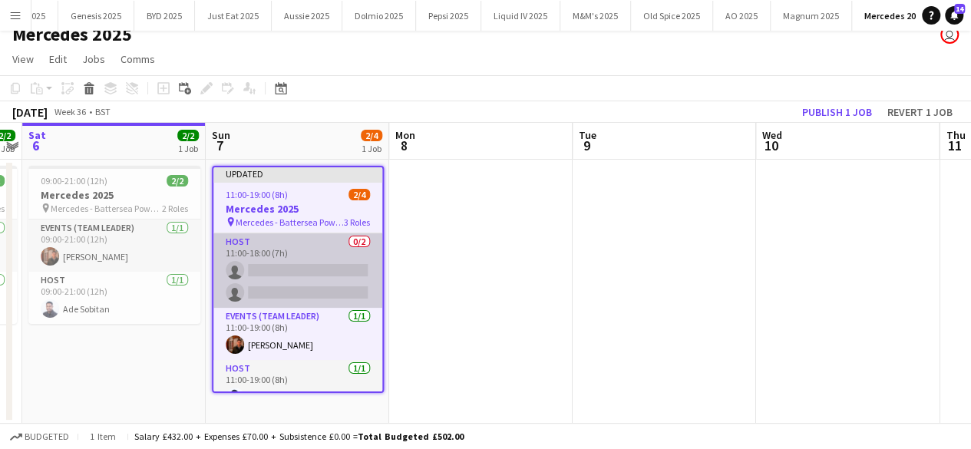
click at [319, 268] on app-card-role "Host 0/2 11:00-18:00 (7h) single-neutral-actions single-neutral-actions" at bounding box center [297, 270] width 169 height 74
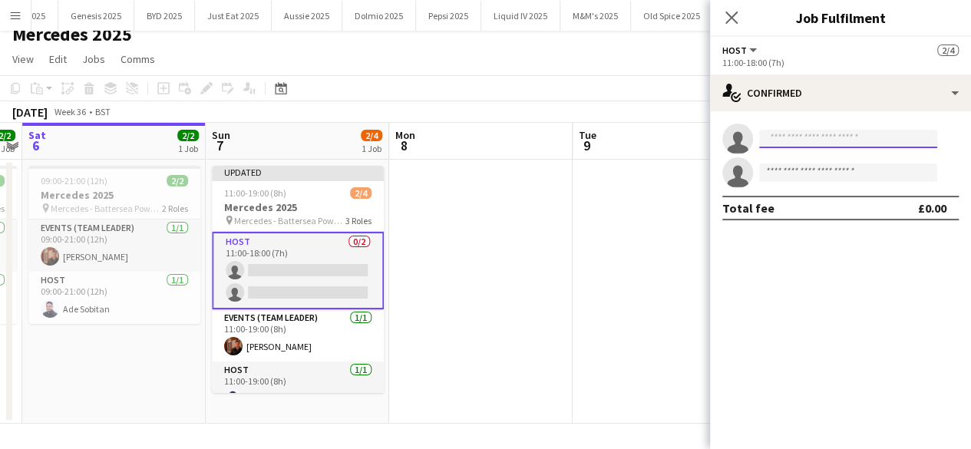
click at [795, 137] on input at bounding box center [848, 139] width 178 height 18
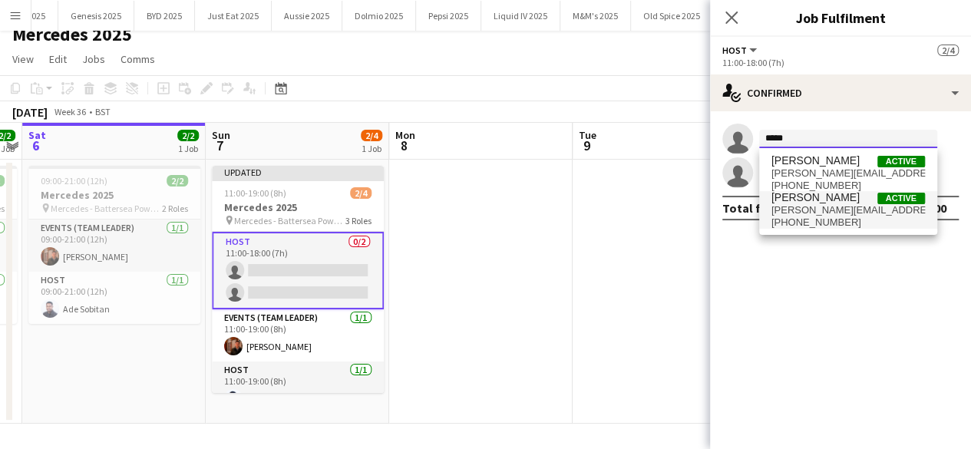
type input "*****"
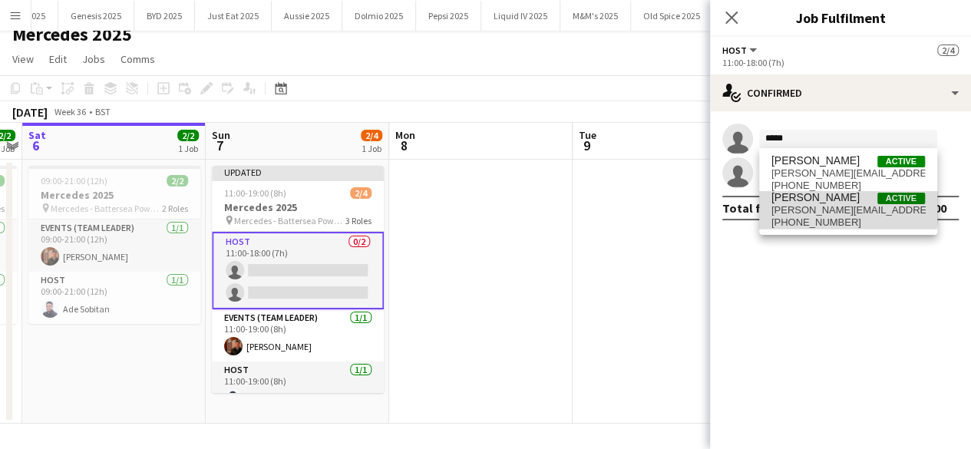
click at [795, 194] on span "[PERSON_NAME]" at bounding box center [816, 197] width 88 height 13
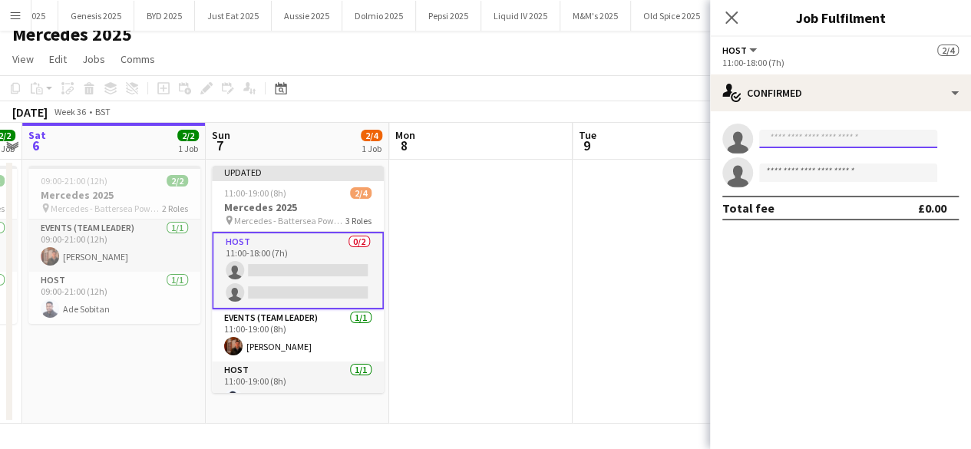
scroll to position [0, 0]
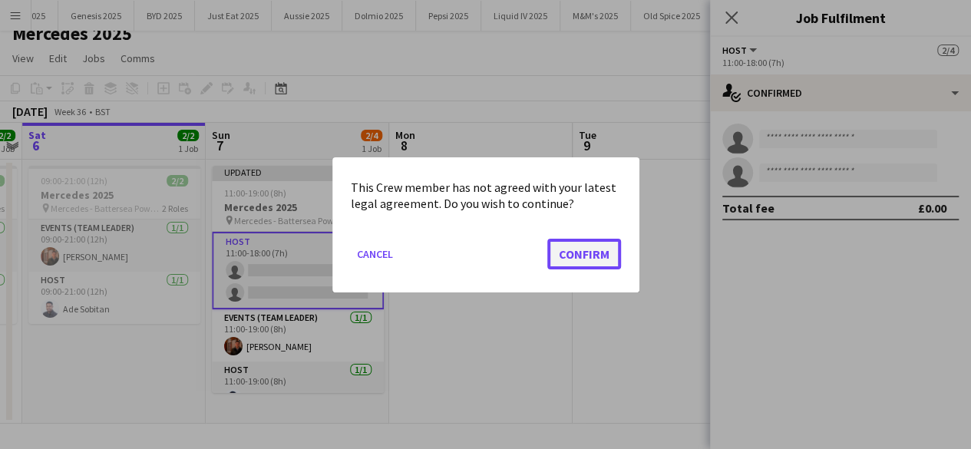
click at [590, 253] on button "Confirm" at bounding box center [584, 253] width 74 height 31
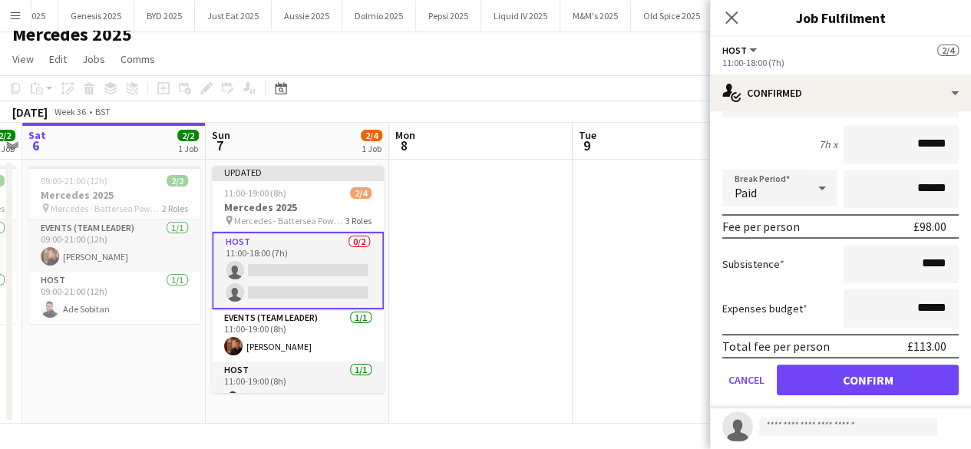
scroll to position [131, 0]
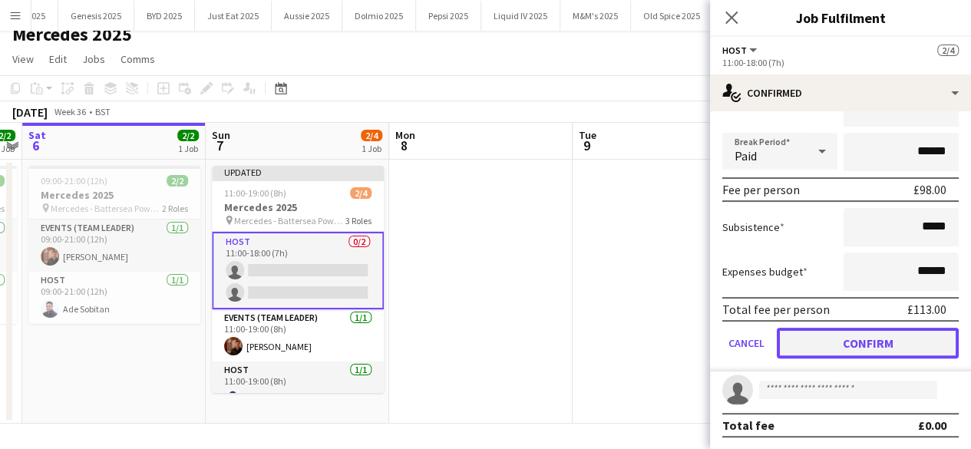
click at [900, 339] on button "Confirm" at bounding box center [868, 343] width 182 height 31
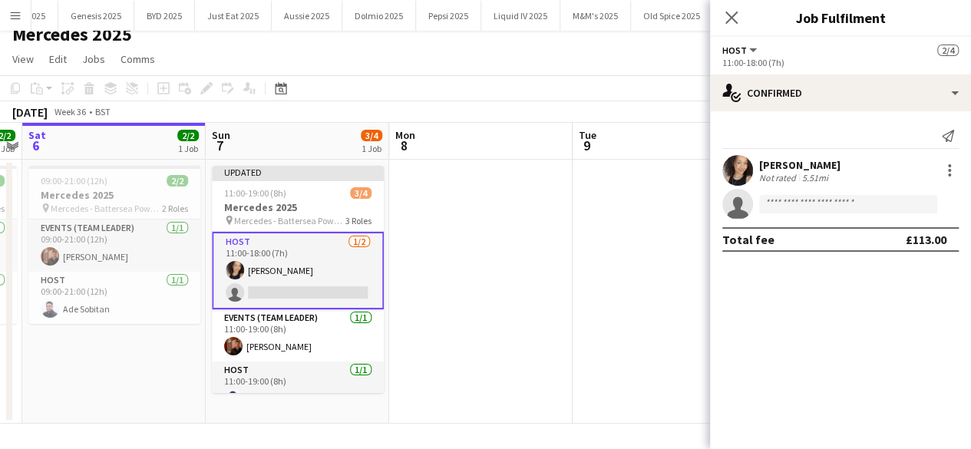
scroll to position [0, 0]
click at [653, 226] on app-date-cell at bounding box center [664, 292] width 183 height 264
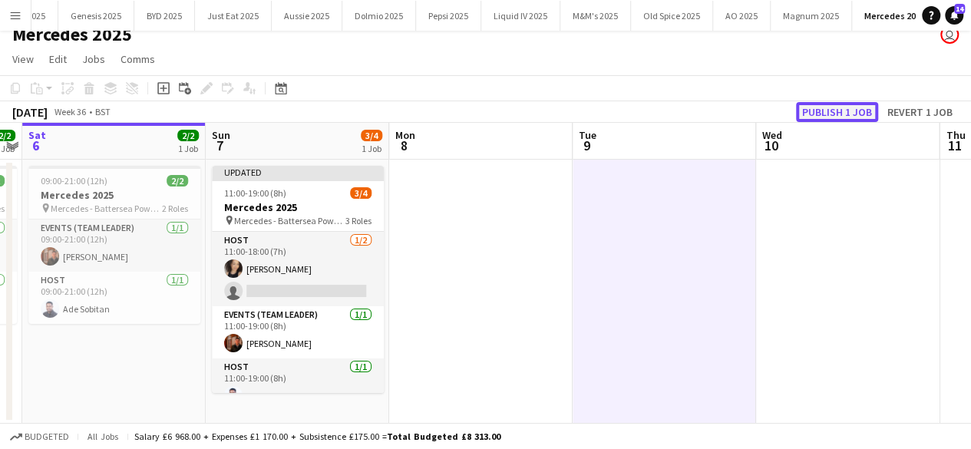
click at [818, 108] on button "Publish 1 job" at bounding box center [837, 112] width 82 height 20
